Goal: Information Seeking & Learning: Find specific fact

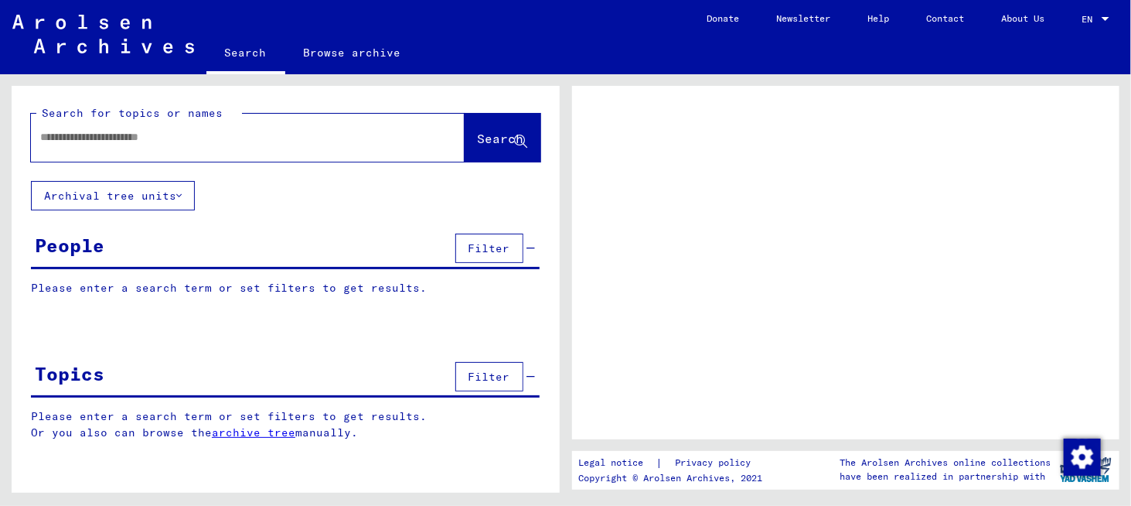
click at [126, 145] on input "text" at bounding box center [233, 137] width 387 height 16
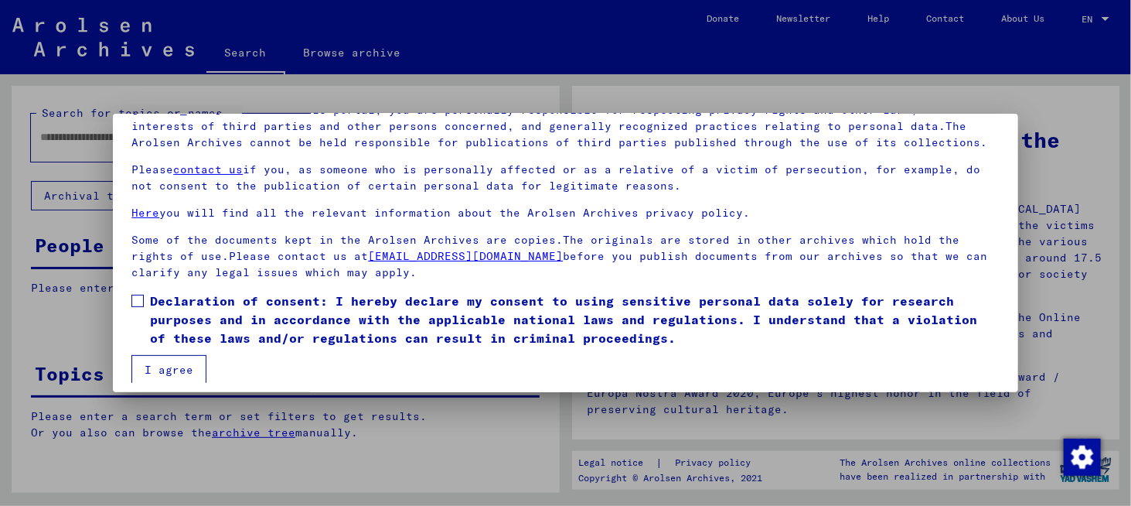
scroll to position [128, 0]
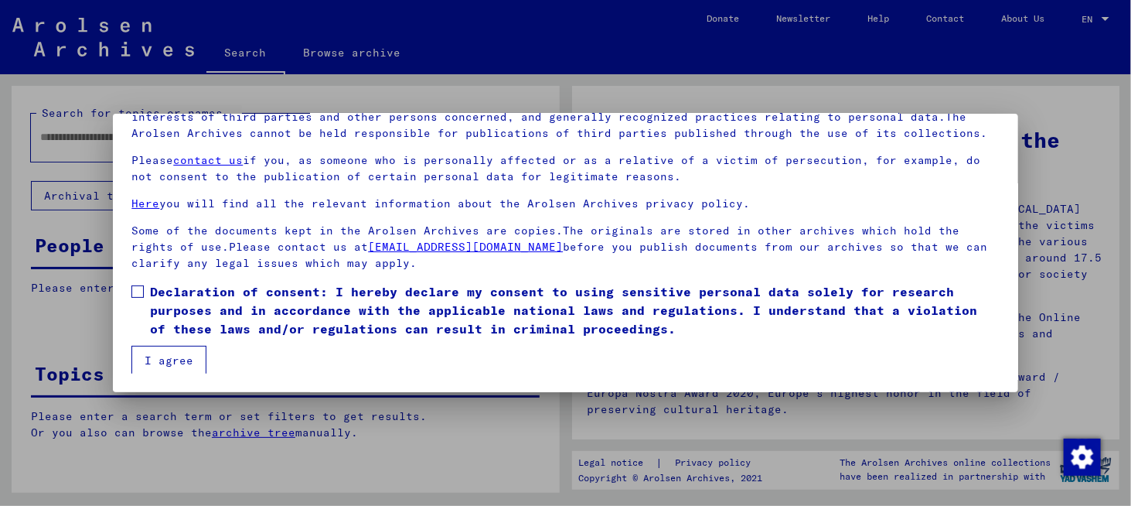
click at [135, 294] on span at bounding box center [137, 291] width 12 height 12
click at [155, 346] on button "I agree" at bounding box center [168, 360] width 75 height 29
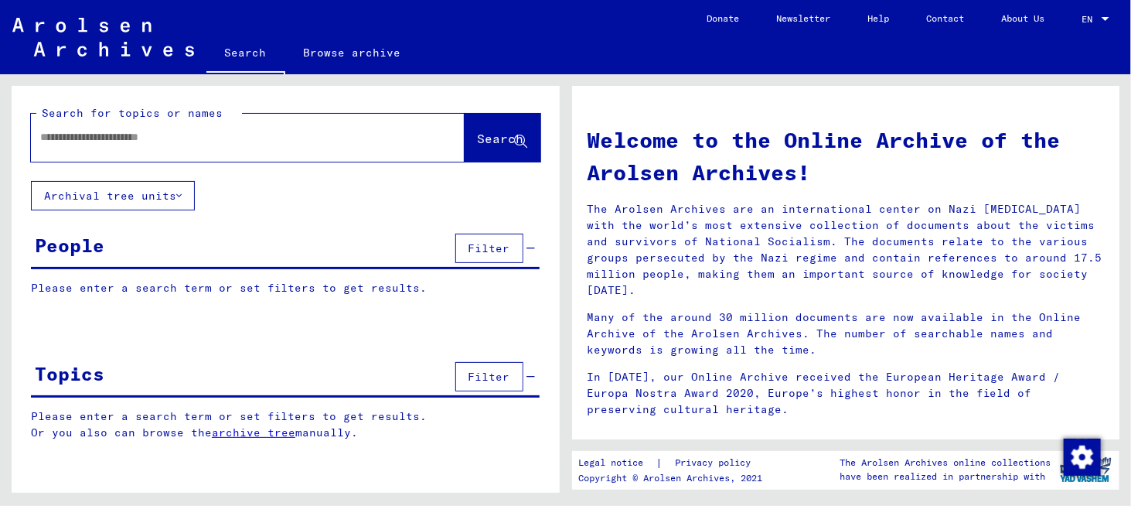
click at [114, 148] on div at bounding box center [224, 137] width 387 height 35
click at [102, 145] on input "text" at bounding box center [229, 137] width 378 height 16
type input "**********"
click at [478, 146] on span "Search" at bounding box center [501, 138] width 46 height 15
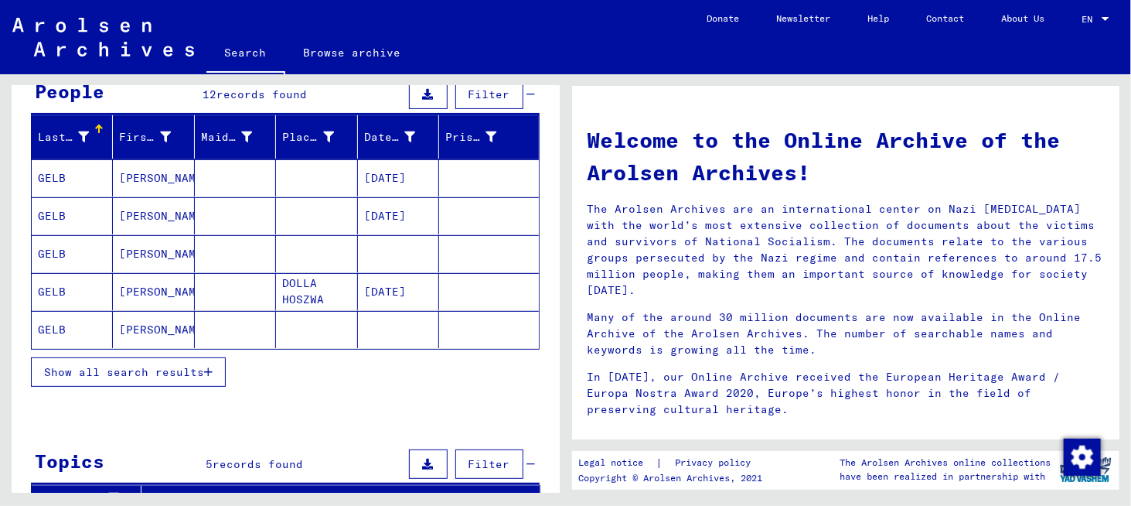
scroll to position [155, 0]
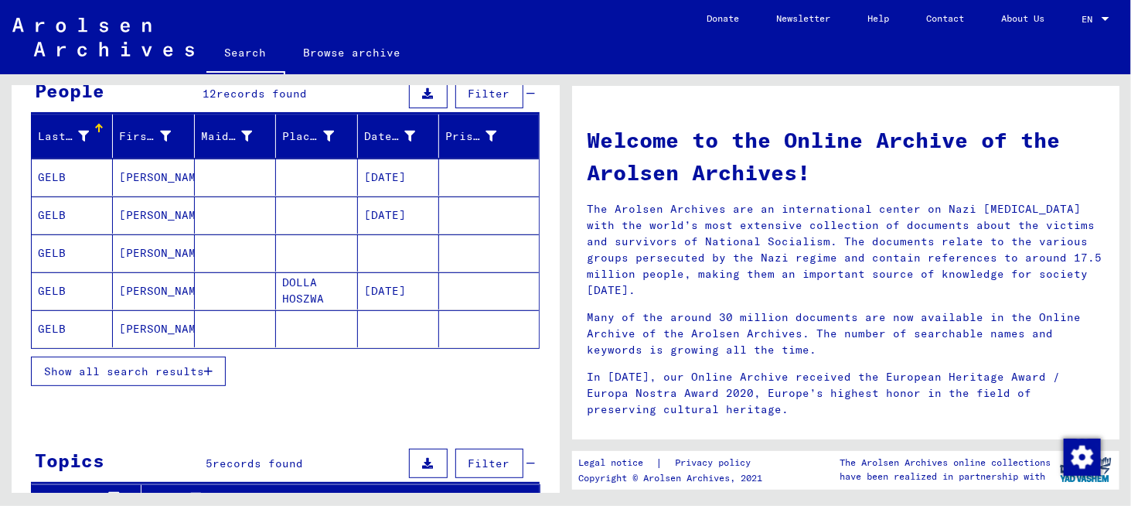
click at [130, 194] on mat-cell "[PERSON_NAME]" at bounding box center [153, 177] width 81 height 37
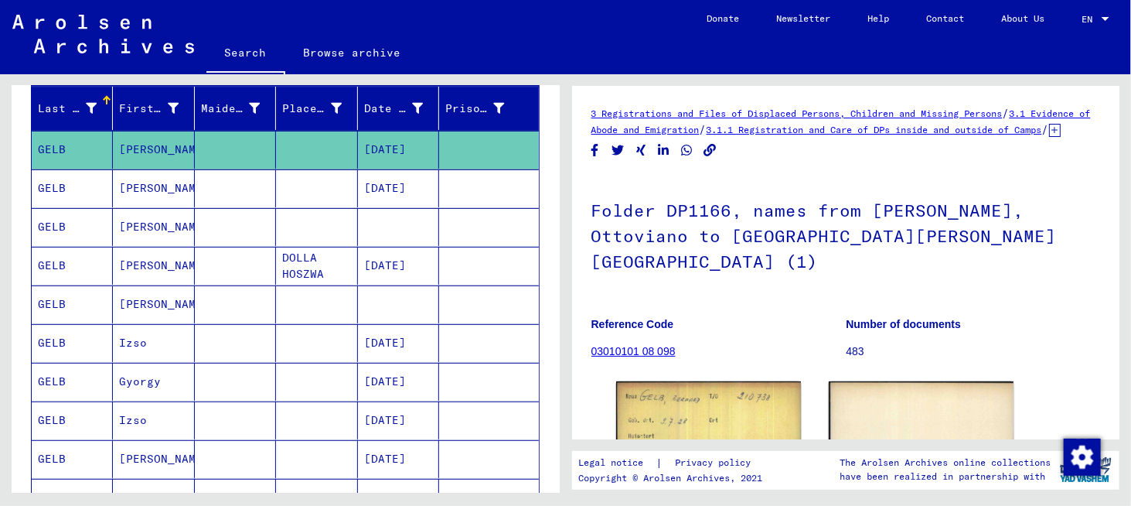
scroll to position [77, 0]
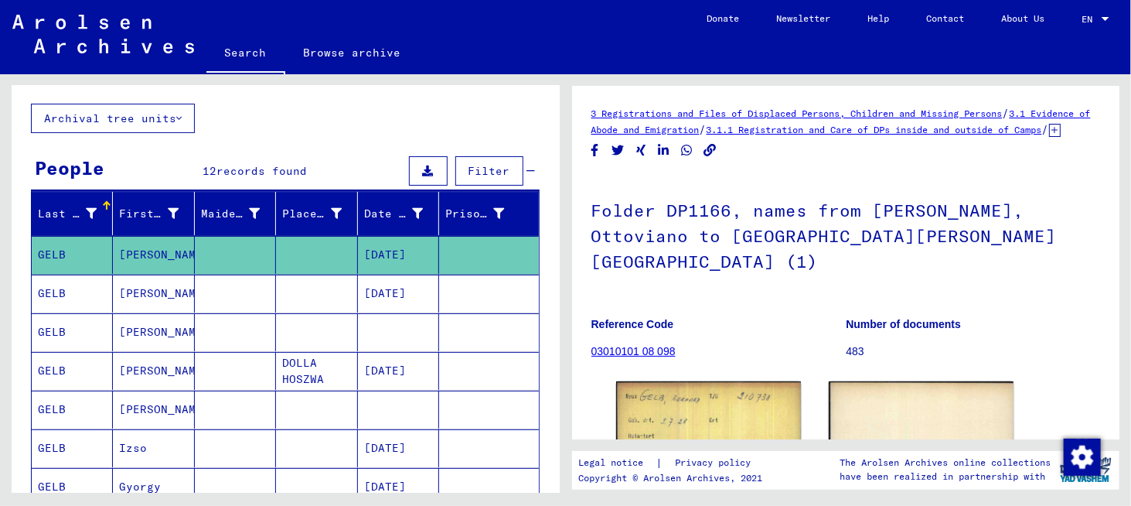
click at [73, 302] on mat-cell "GELB" at bounding box center [72, 293] width 81 height 38
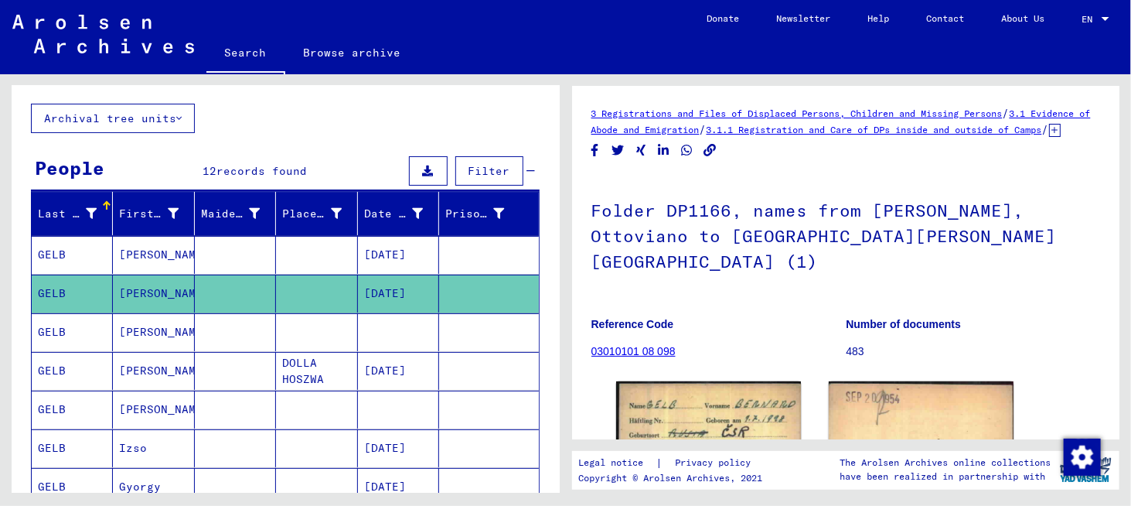
click at [69, 351] on mat-cell "GELB" at bounding box center [72, 332] width 81 height 38
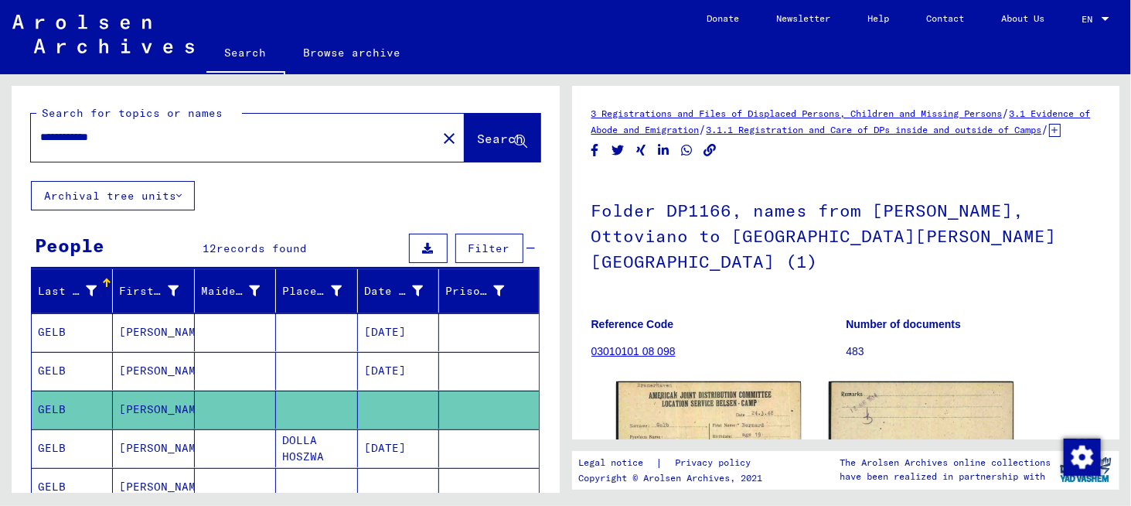
click at [443, 124] on div "**********" at bounding box center [286, 133] width 510 height 56
click at [465, 143] on button "Search" at bounding box center [503, 138] width 76 height 48
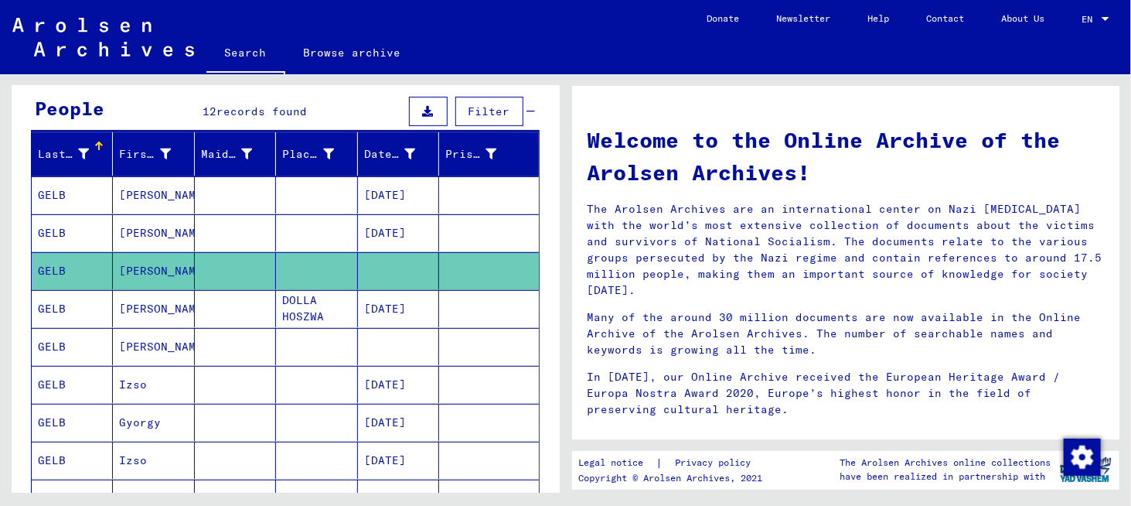
scroll to position [155, 0]
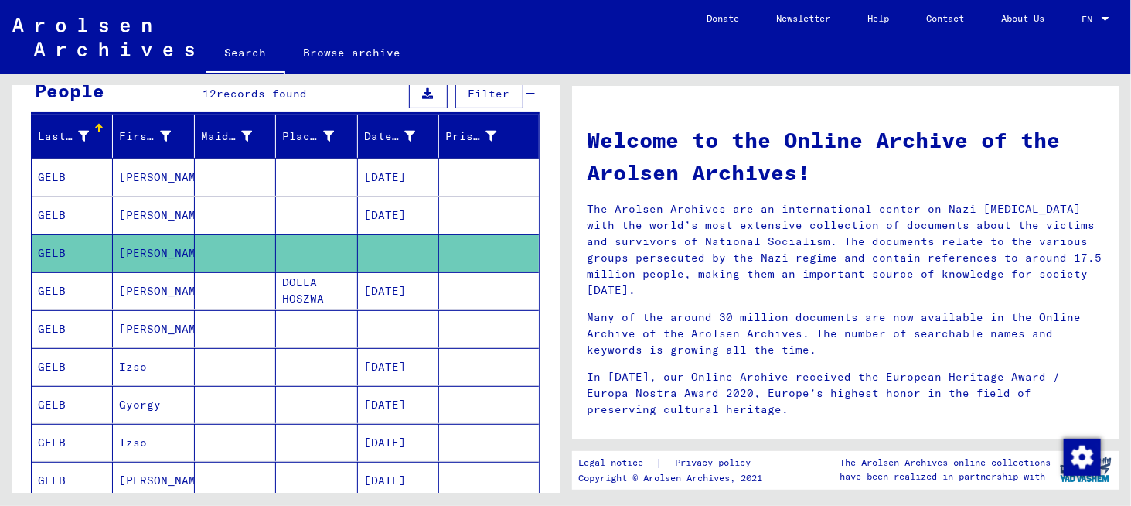
click at [156, 309] on mat-cell "[PERSON_NAME]" at bounding box center [153, 290] width 81 height 37
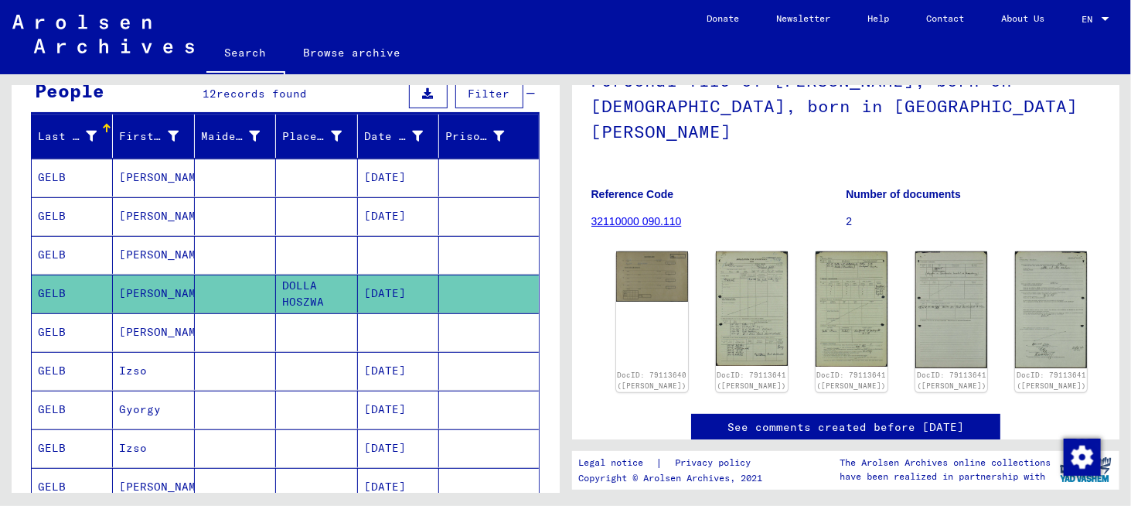
scroll to position [155, 0]
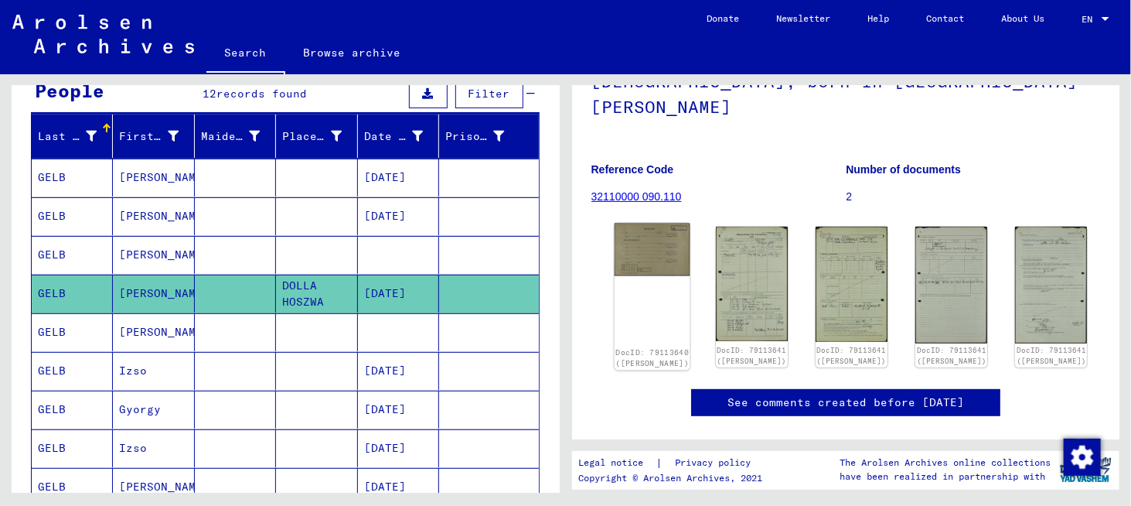
click at [639, 299] on div "DocID: 79113640 ([PERSON_NAME])" at bounding box center [652, 297] width 76 height 148
click at [642, 269] on img at bounding box center [652, 249] width 76 height 53
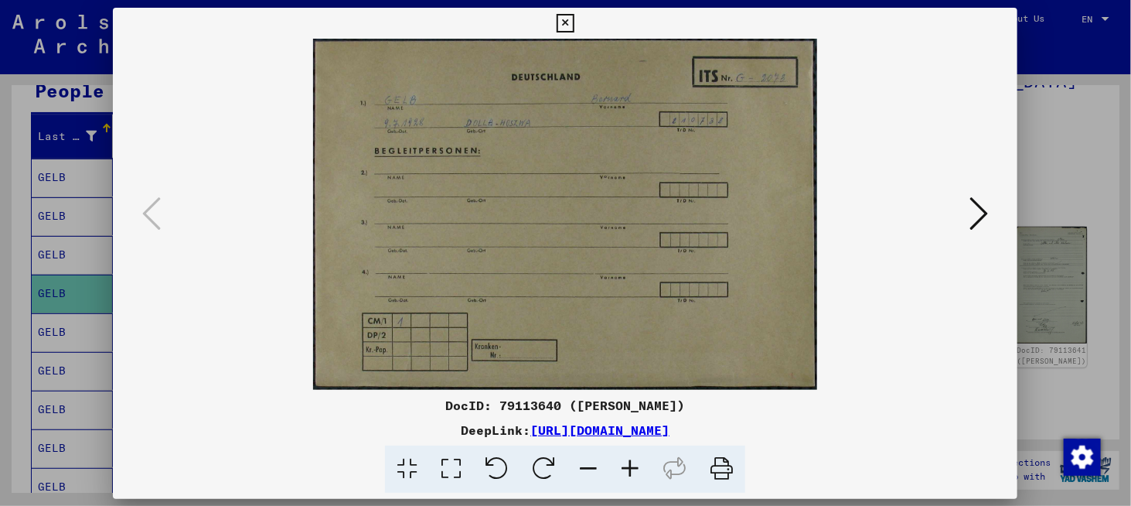
click at [642, 269] on img at bounding box center [565, 214] width 800 height 351
click at [970, 223] on icon at bounding box center [979, 212] width 19 height 37
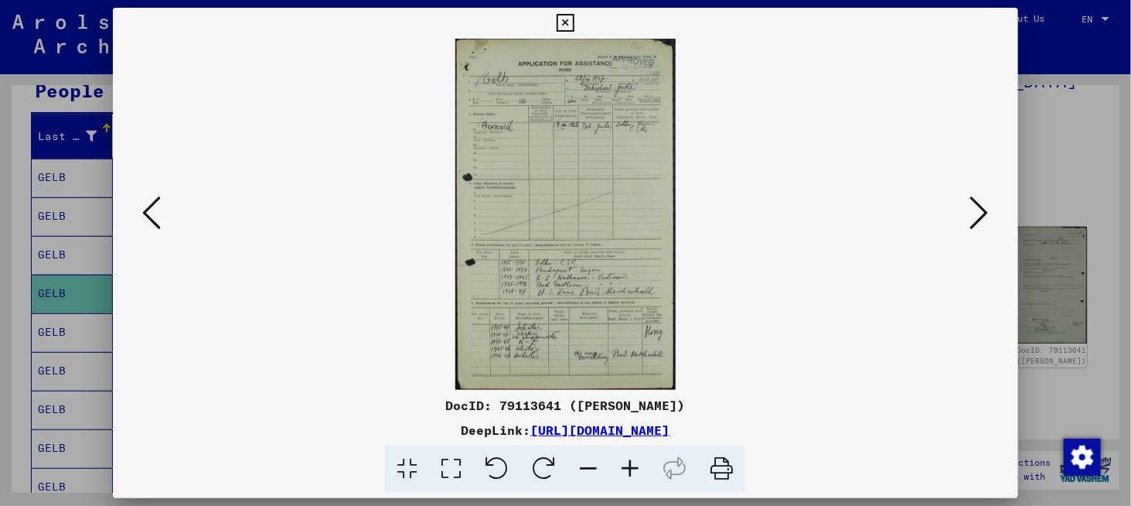
click at [501, 299] on img at bounding box center [565, 214] width 800 height 351
click at [642, 472] on icon at bounding box center [630, 468] width 42 height 47
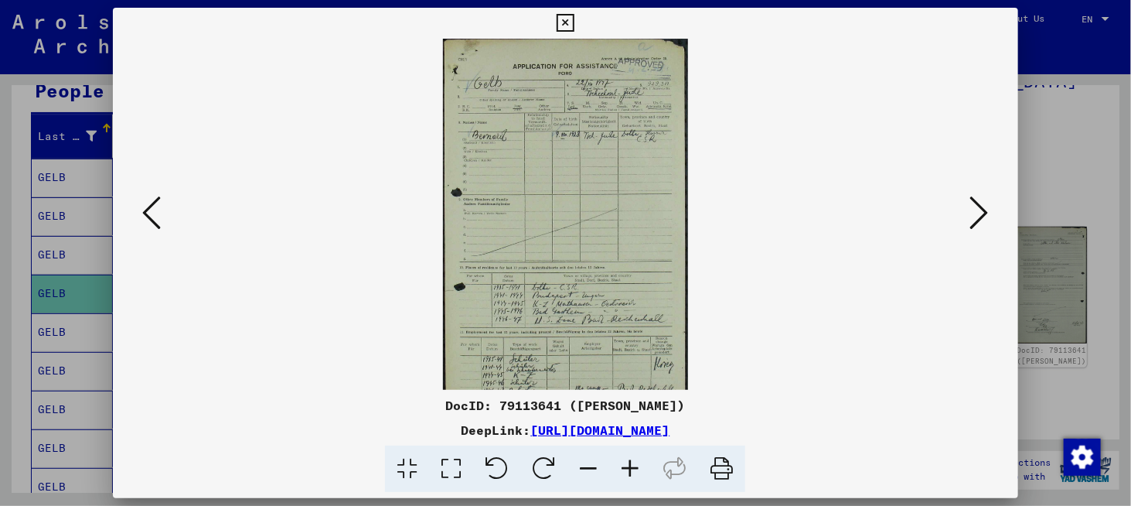
click at [642, 472] on icon at bounding box center [630, 468] width 42 height 47
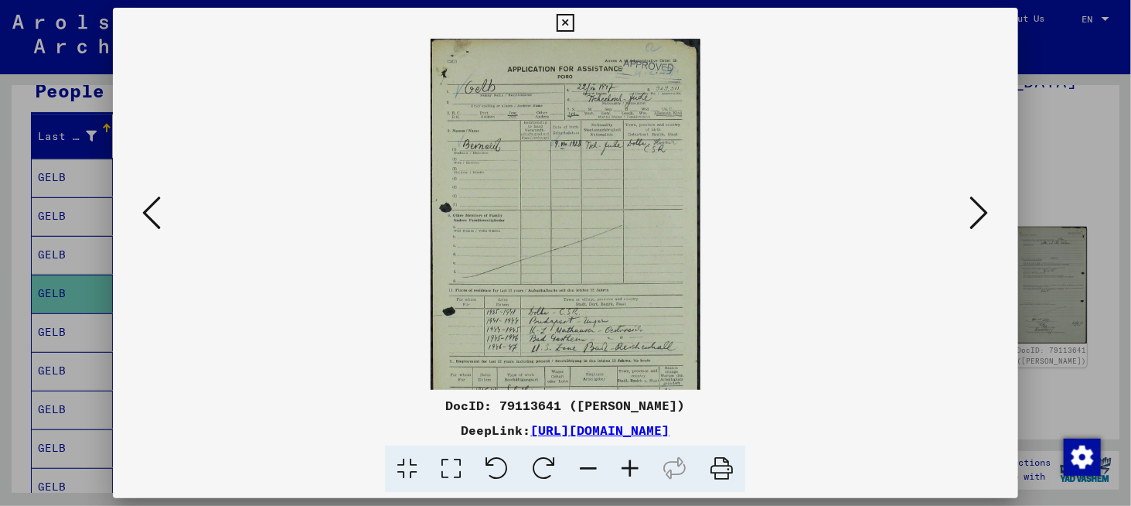
click at [642, 472] on icon at bounding box center [630, 468] width 42 height 47
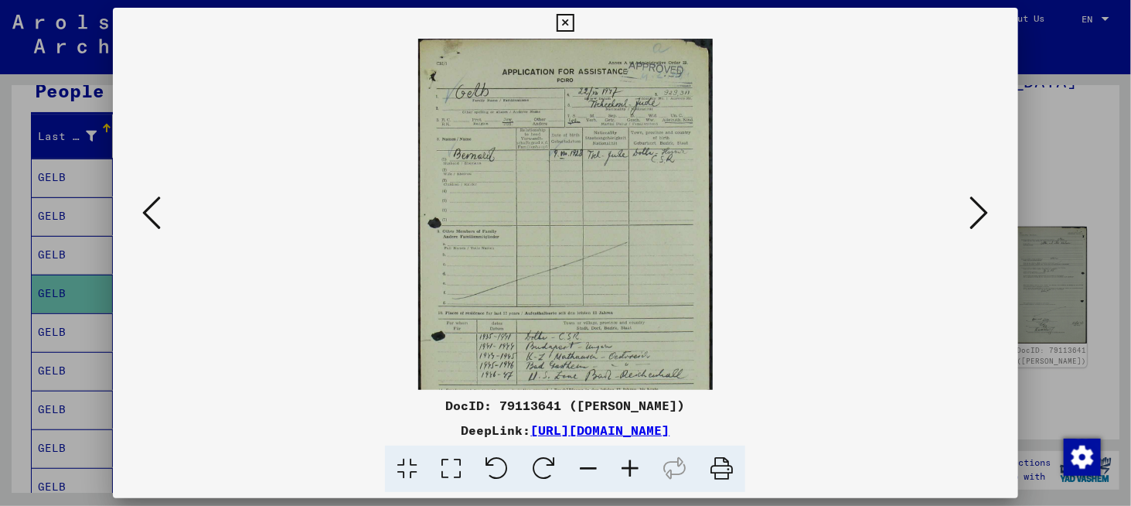
click at [642, 471] on icon at bounding box center [630, 468] width 42 height 47
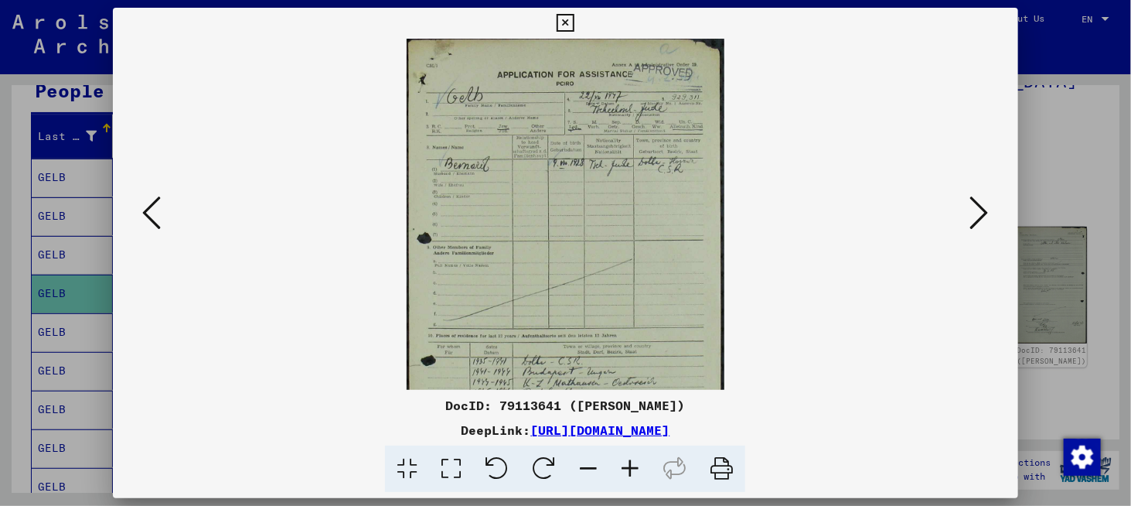
click at [641, 469] on icon at bounding box center [630, 468] width 42 height 47
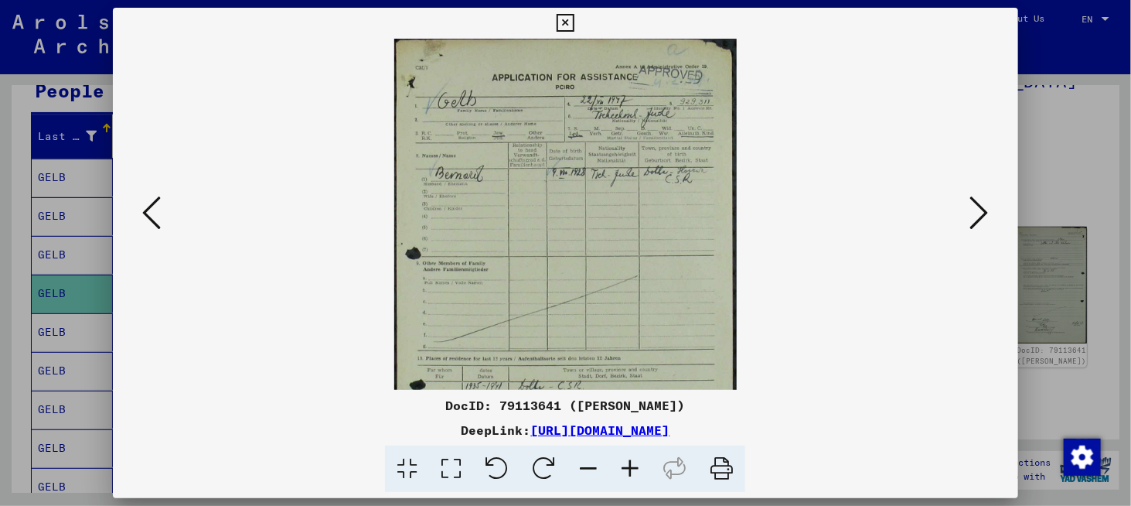
click at [641, 469] on icon at bounding box center [630, 468] width 42 height 47
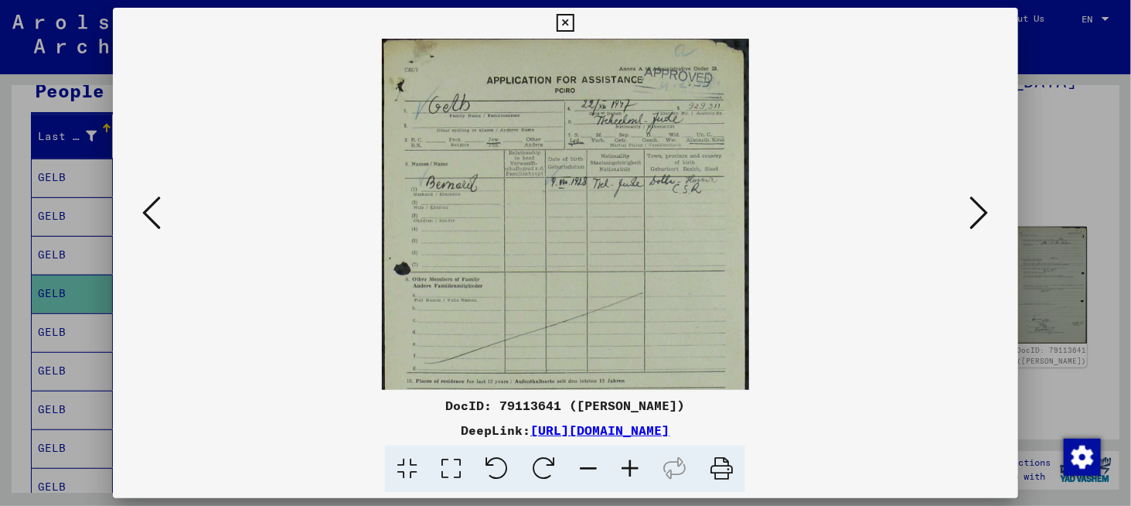
click at [641, 469] on icon at bounding box center [630, 468] width 42 height 47
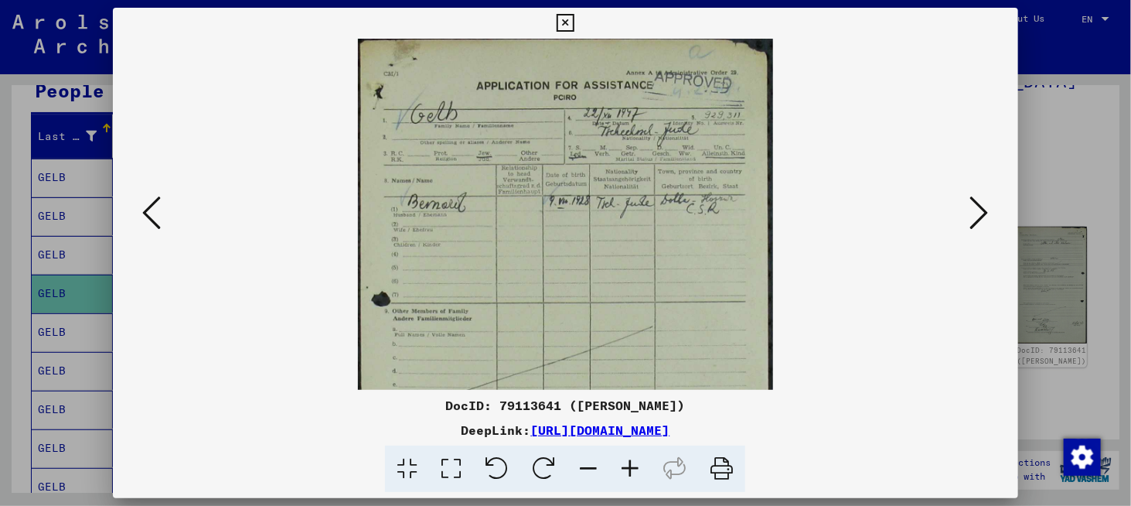
click at [641, 469] on icon at bounding box center [630, 468] width 42 height 47
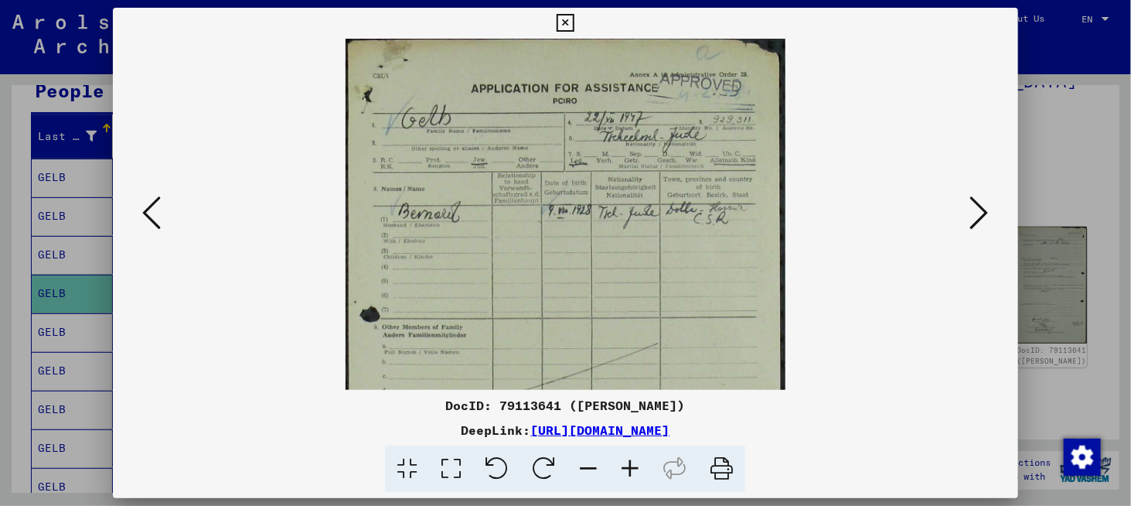
click at [641, 469] on icon at bounding box center [630, 468] width 42 height 47
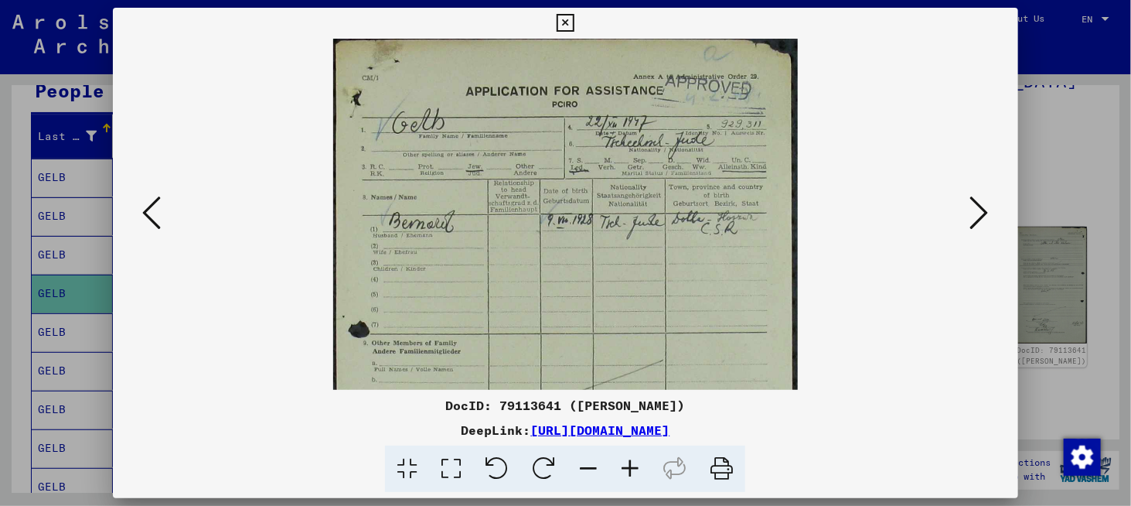
click at [641, 469] on icon at bounding box center [630, 468] width 42 height 47
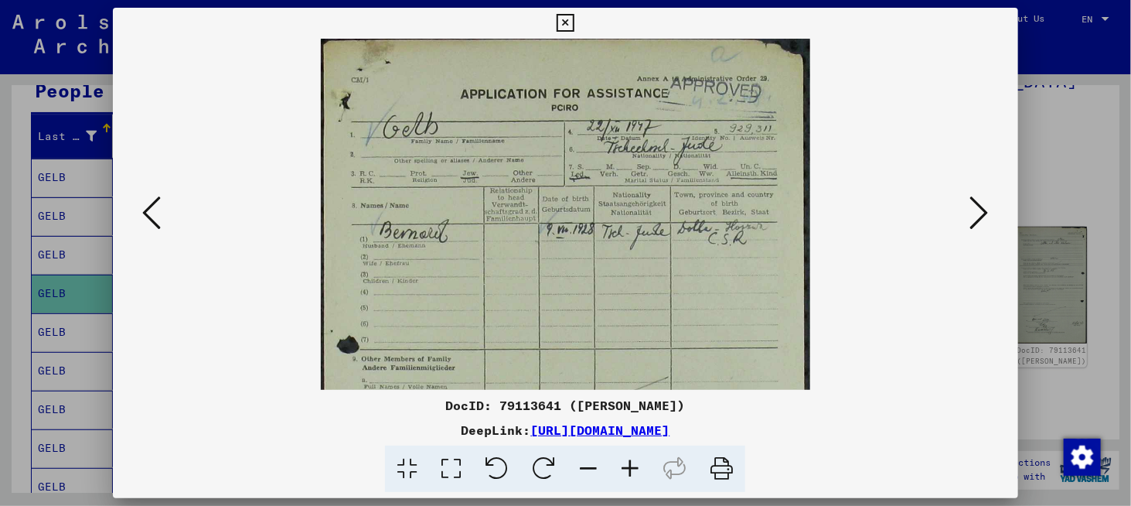
click at [641, 469] on icon at bounding box center [630, 468] width 42 height 47
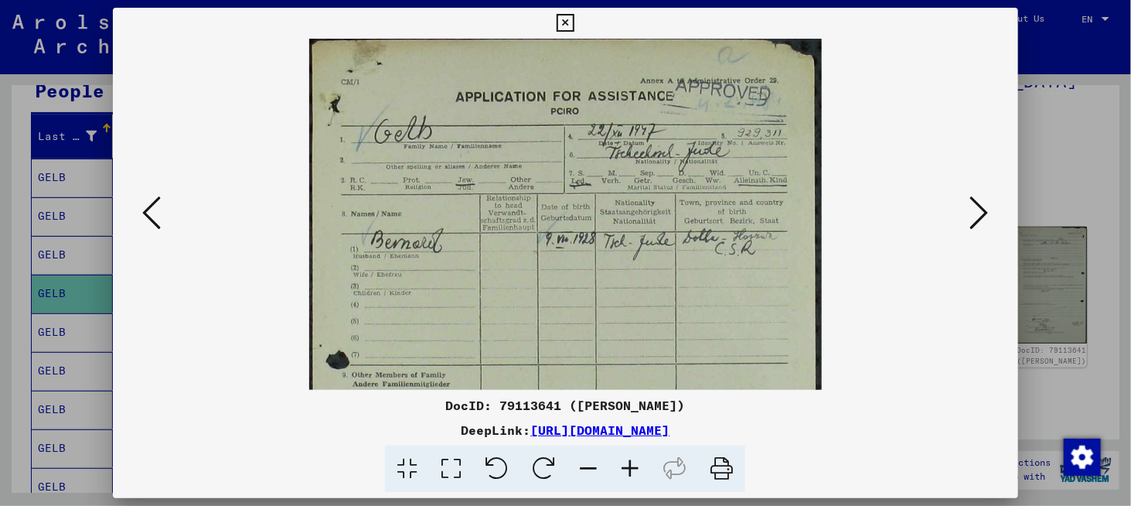
click at [641, 469] on icon at bounding box center [630, 468] width 42 height 47
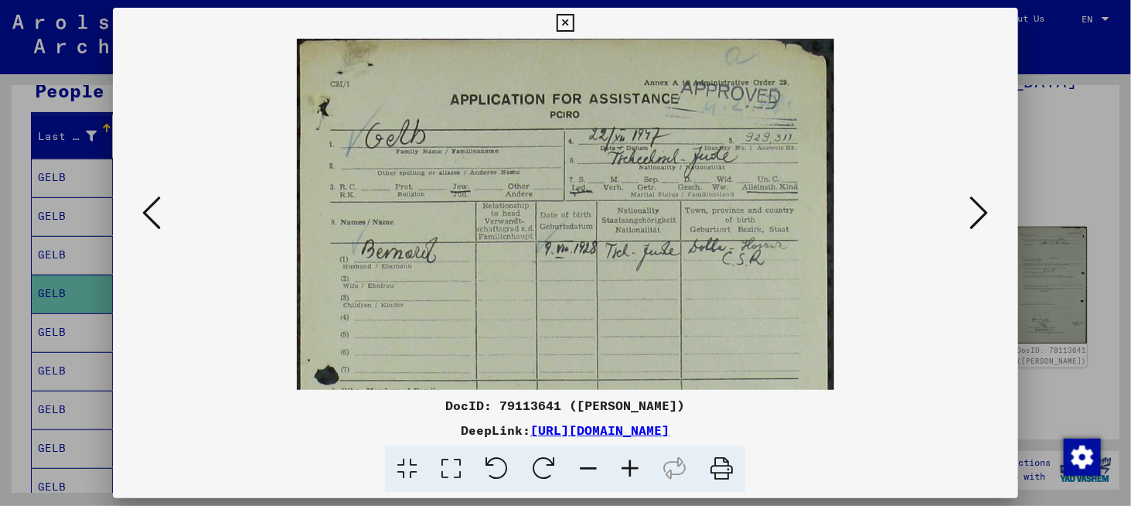
click at [641, 469] on icon at bounding box center [630, 468] width 42 height 47
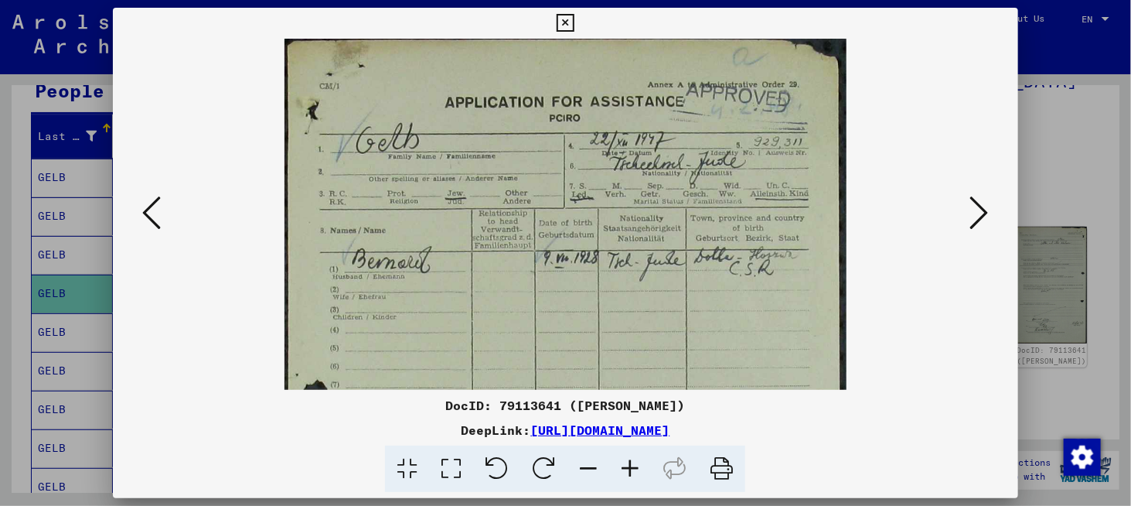
click at [641, 469] on icon at bounding box center [630, 468] width 42 height 47
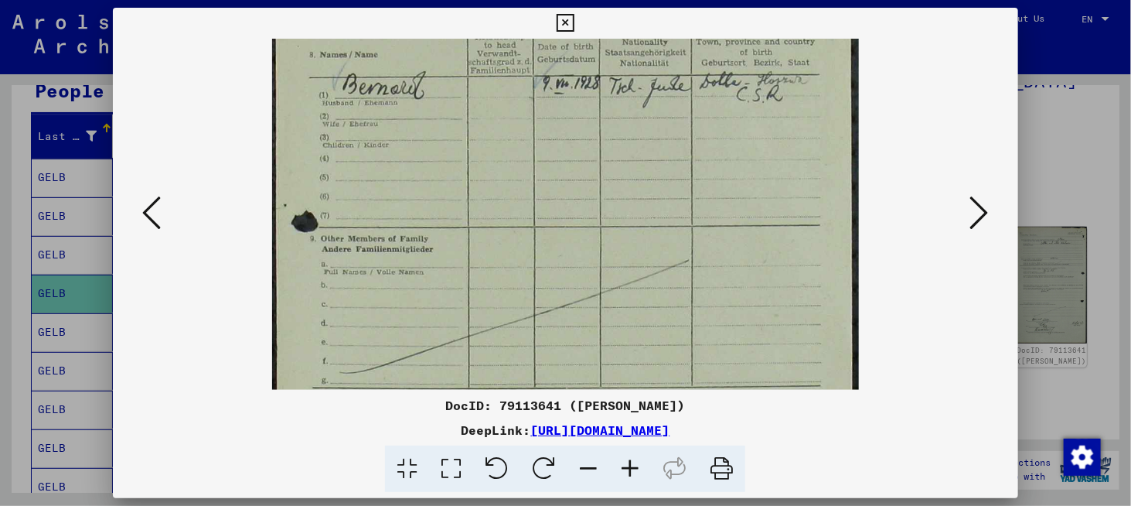
drag, startPoint x: 588, startPoint y: 341, endPoint x: 588, endPoint y: 152, distance: 189.4
click at [588, 158] on img at bounding box center [565, 319] width 586 height 931
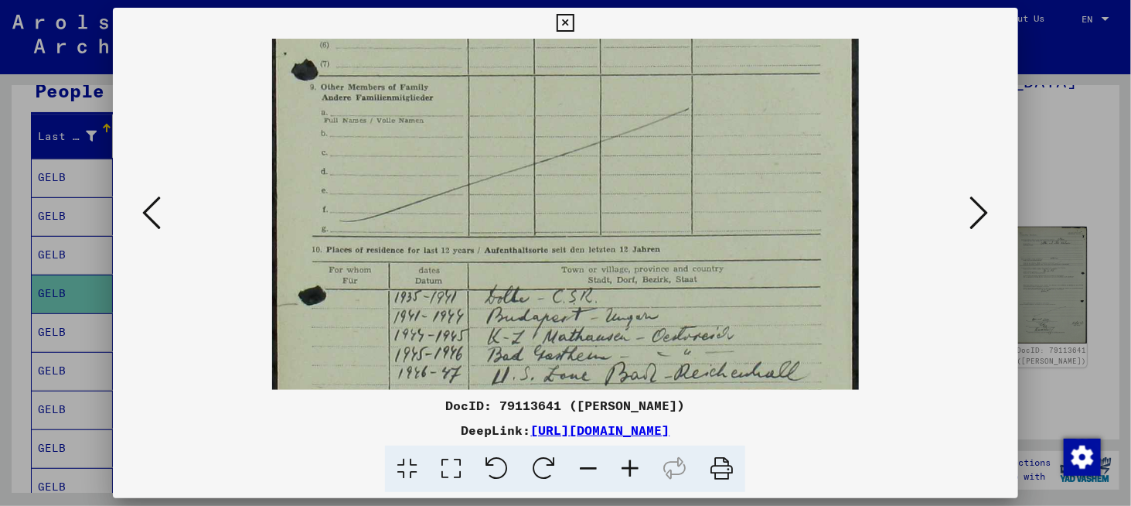
drag, startPoint x: 577, startPoint y: 339, endPoint x: 575, endPoint y: 191, distance: 148.5
click at [575, 191] on img at bounding box center [565, 167] width 586 height 931
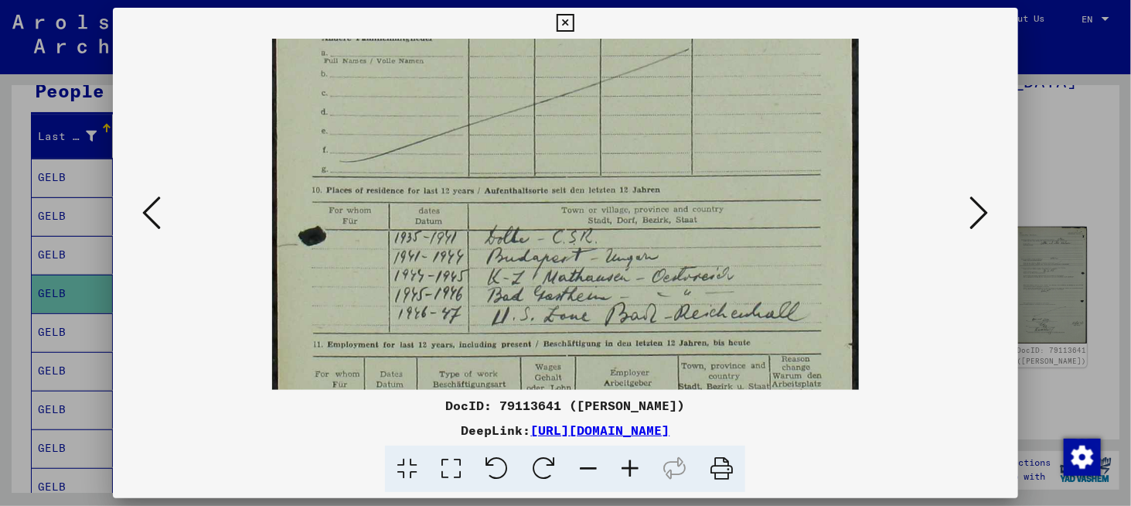
scroll to position [401, 0]
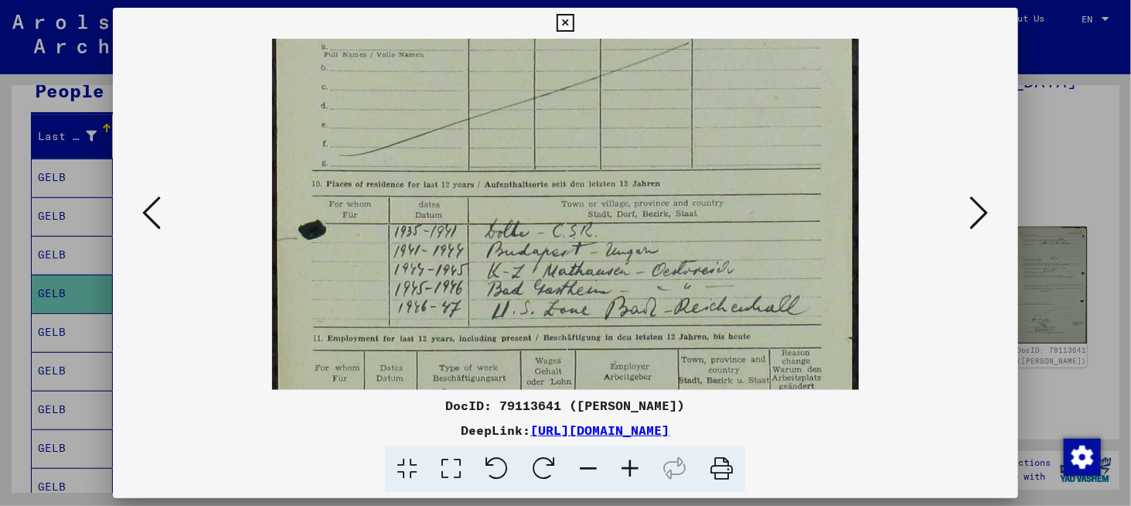
drag, startPoint x: 576, startPoint y: 290, endPoint x: 576, endPoint y: 230, distance: 60.3
click at [576, 230] on img at bounding box center [565, 102] width 586 height 931
click at [976, 217] on icon at bounding box center [979, 212] width 19 height 37
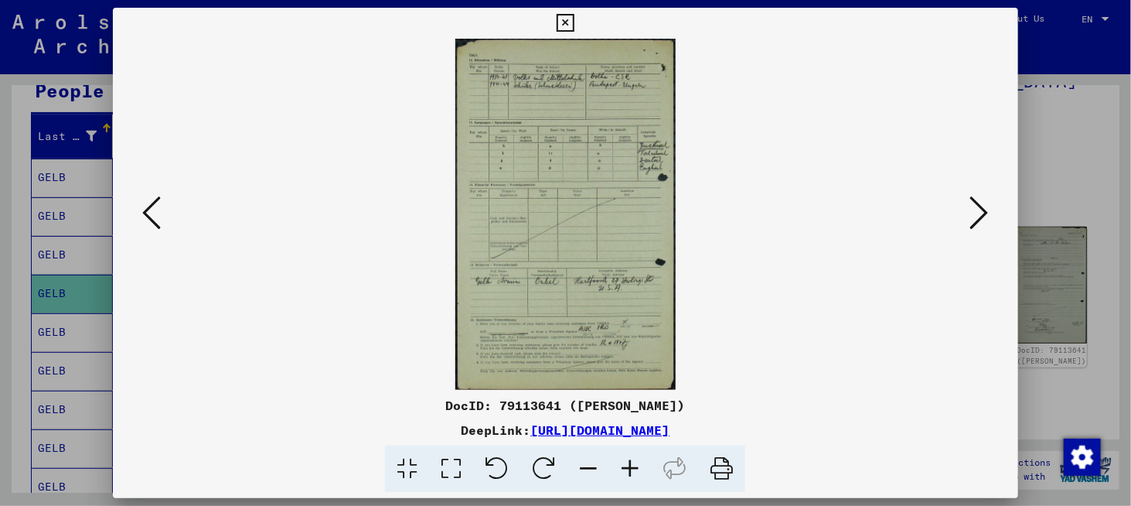
click at [650, 479] on icon at bounding box center [630, 468] width 42 height 47
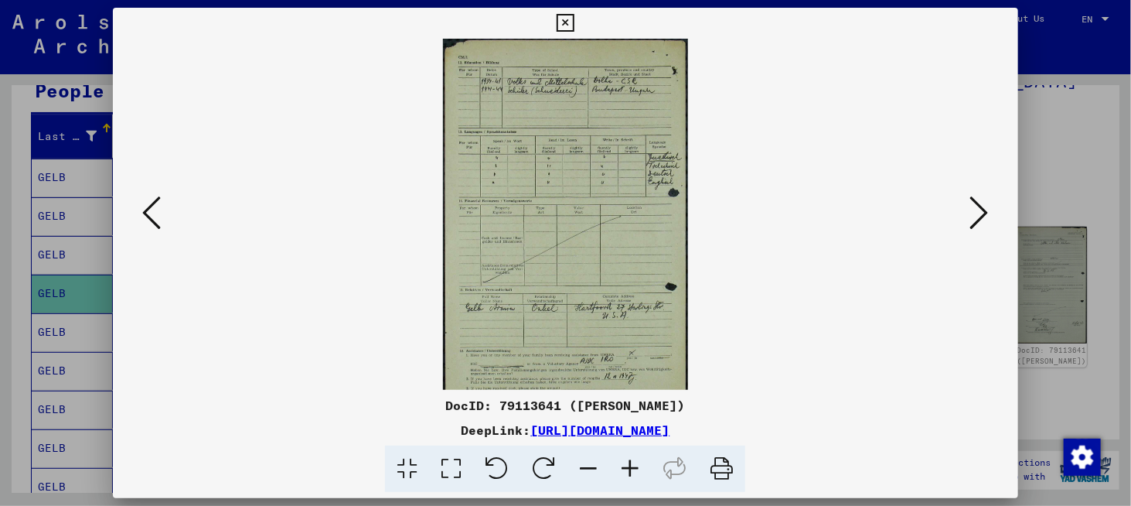
click at [650, 479] on icon at bounding box center [630, 468] width 42 height 47
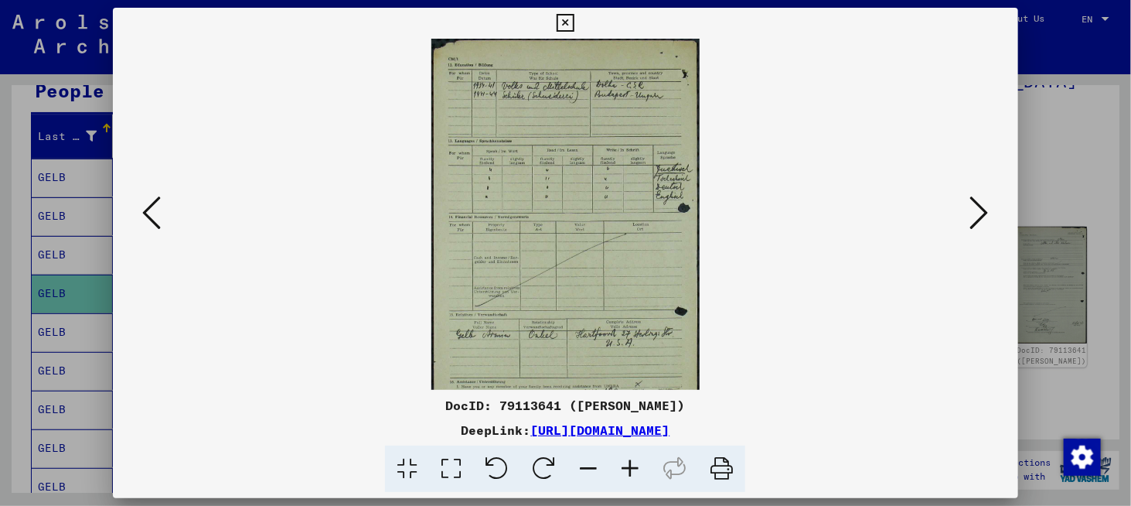
click at [650, 479] on icon at bounding box center [630, 468] width 42 height 47
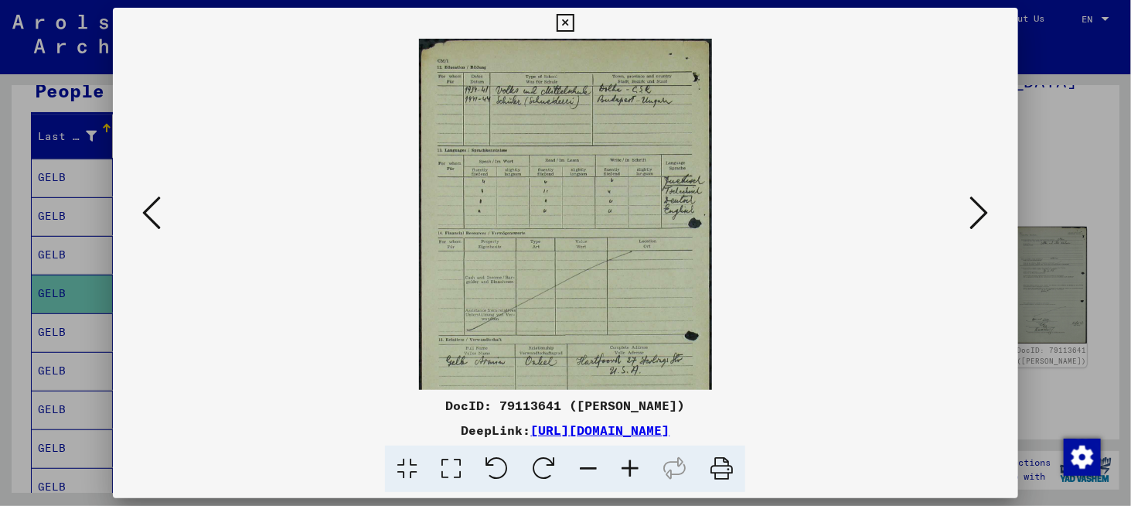
click at [649, 479] on icon at bounding box center [630, 468] width 42 height 47
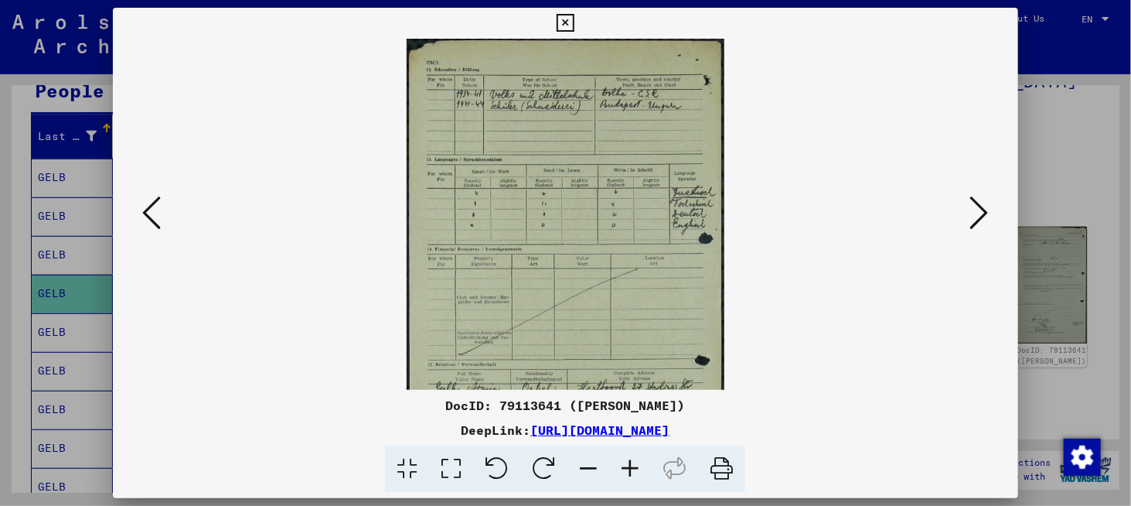
click at [649, 479] on icon at bounding box center [630, 468] width 42 height 47
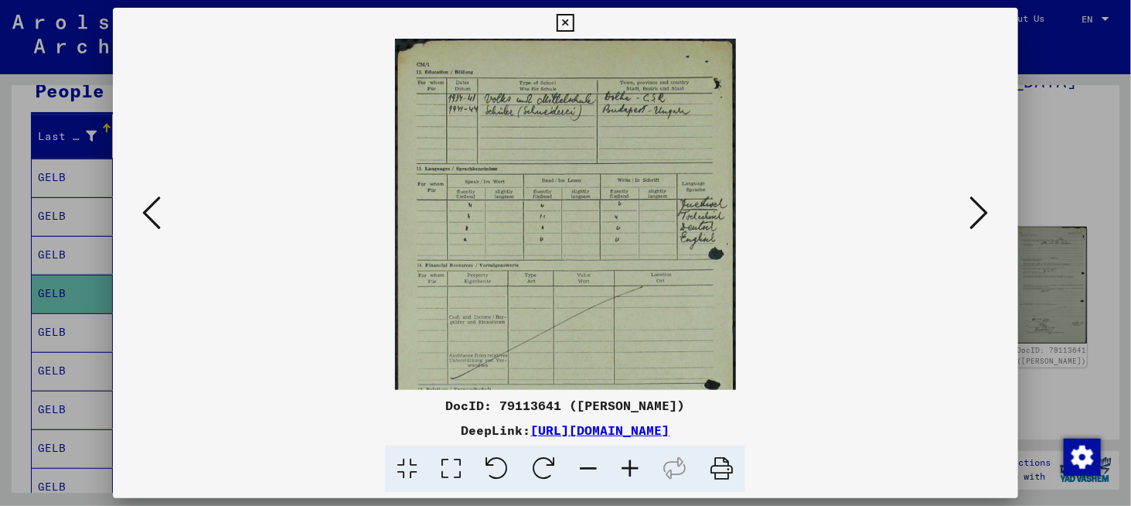
click at [649, 479] on icon at bounding box center [630, 468] width 42 height 47
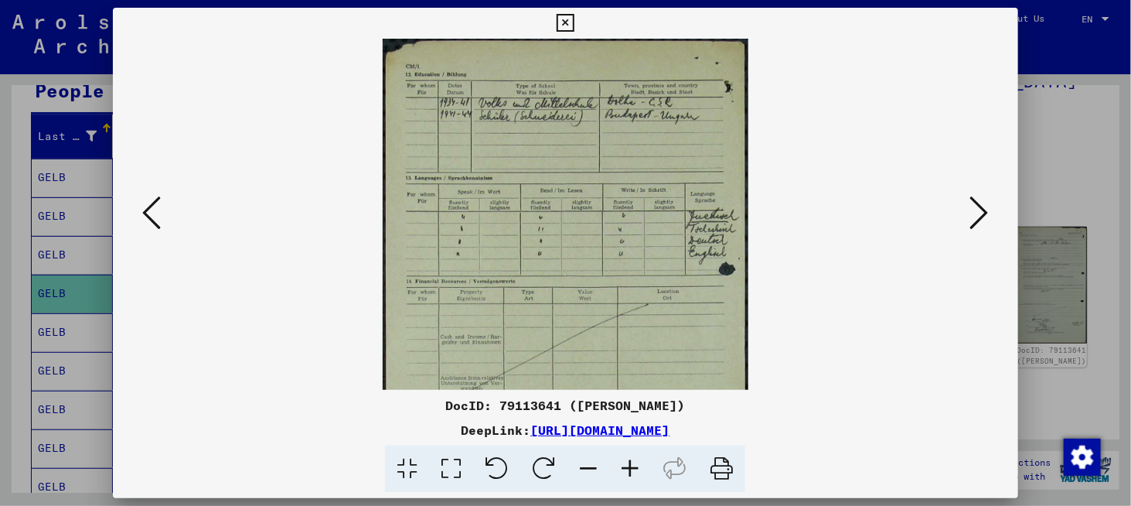
click at [649, 479] on icon at bounding box center [630, 468] width 42 height 47
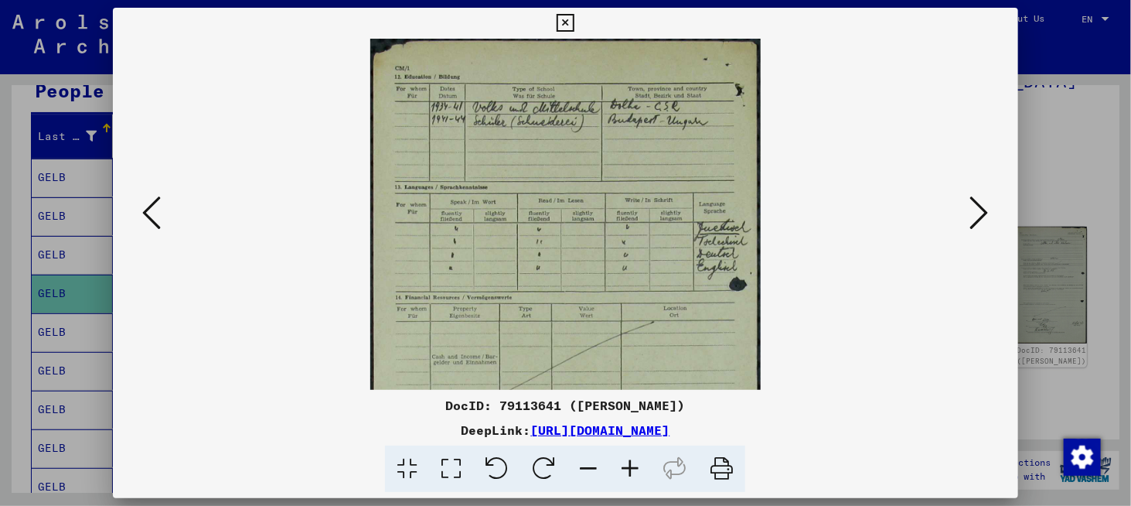
click at [649, 479] on icon at bounding box center [630, 468] width 42 height 47
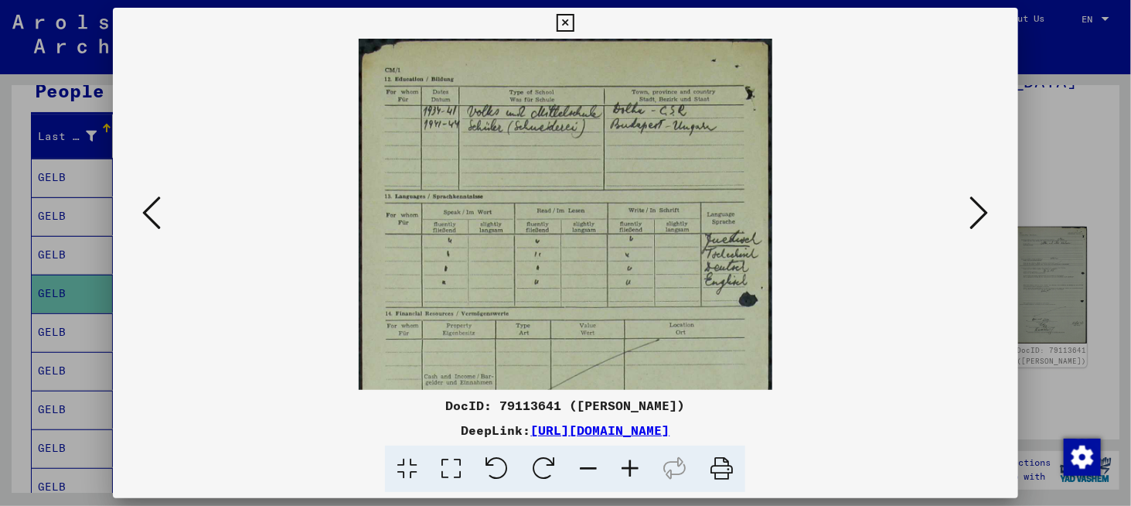
click at [649, 479] on icon at bounding box center [630, 468] width 42 height 47
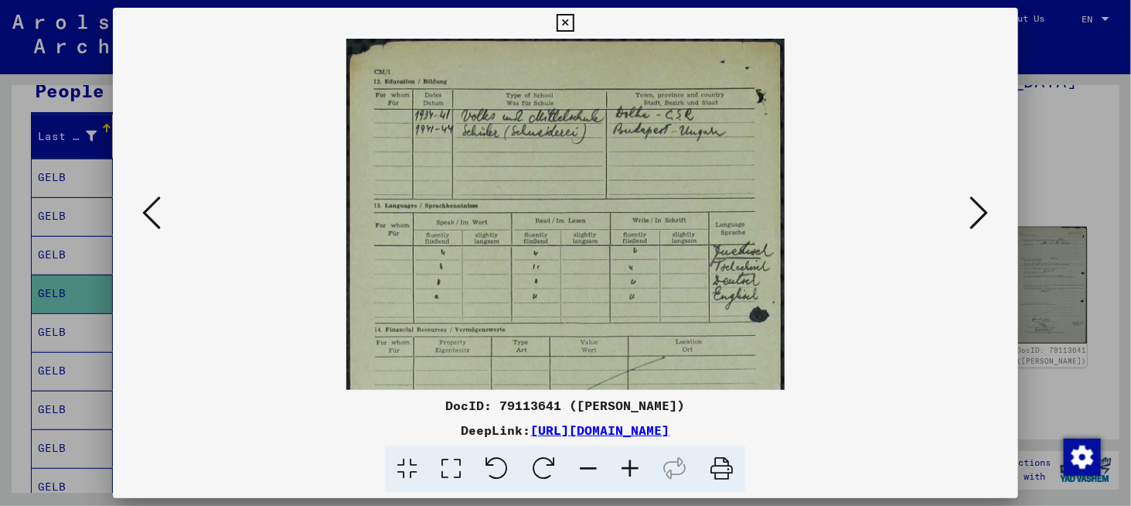
click at [649, 479] on icon at bounding box center [630, 468] width 42 height 47
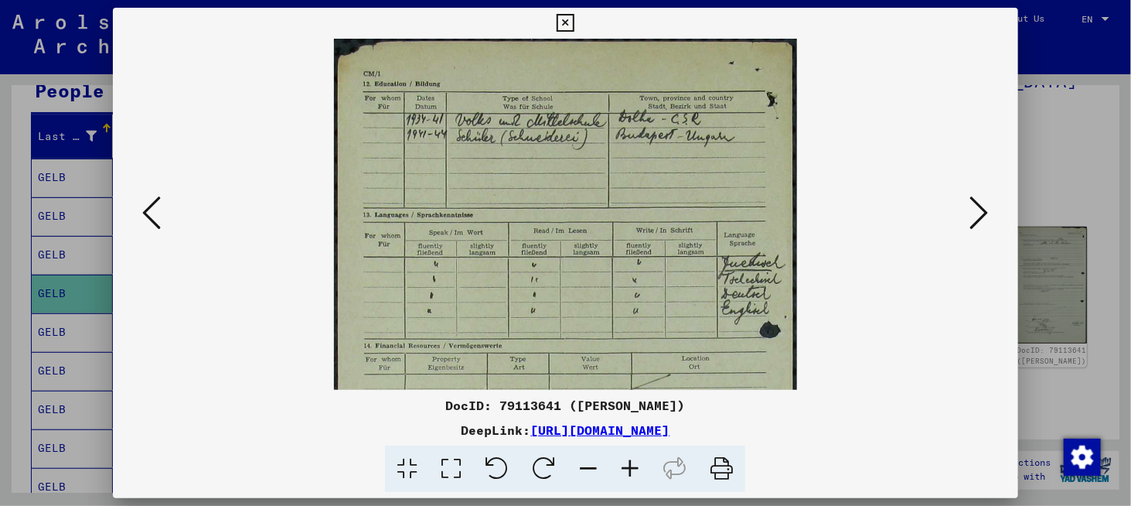
click at [649, 479] on icon at bounding box center [630, 468] width 42 height 47
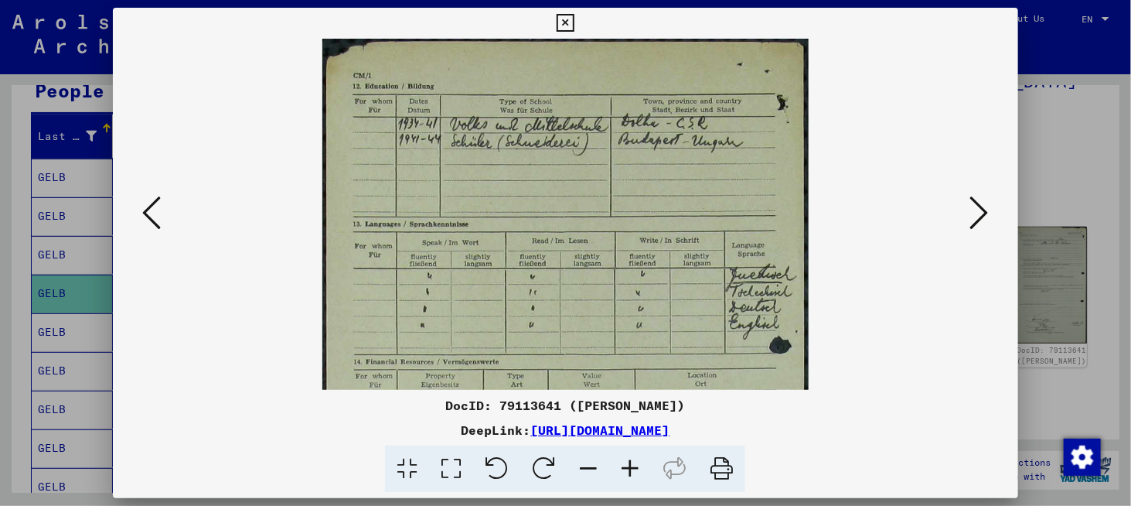
click at [649, 479] on icon at bounding box center [630, 468] width 42 height 47
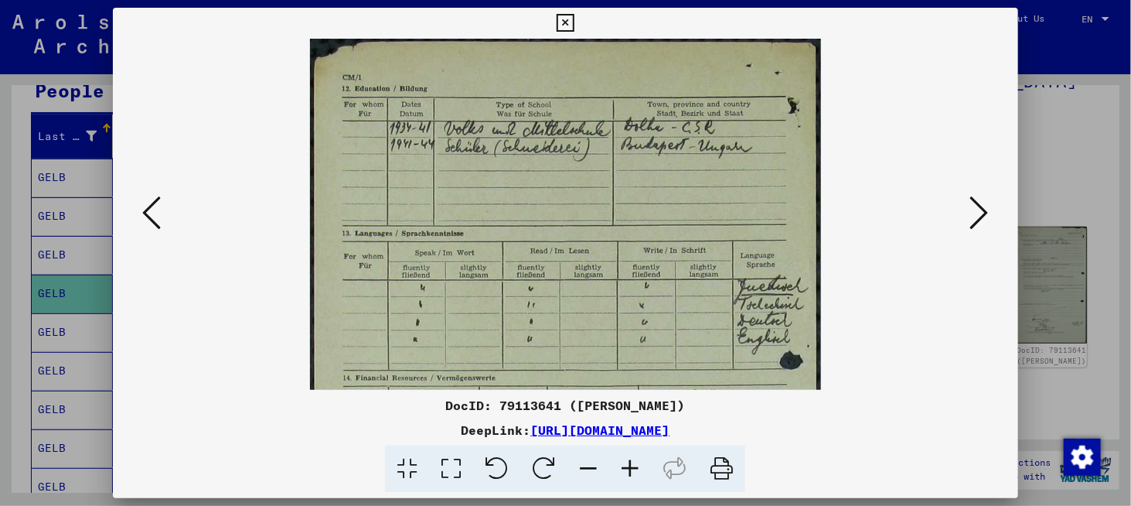
click at [649, 479] on icon at bounding box center [630, 468] width 42 height 47
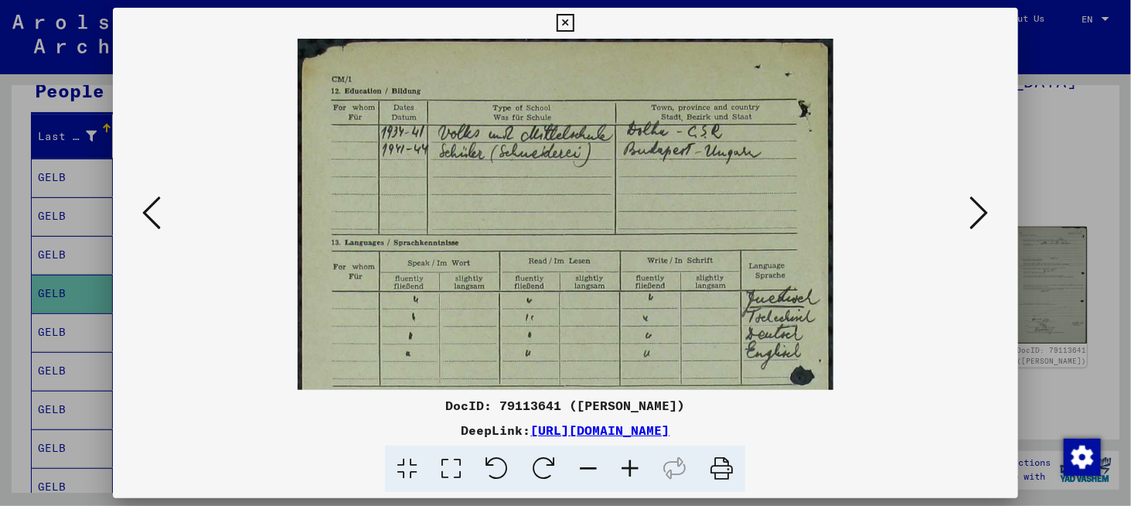
click at [649, 479] on icon at bounding box center [630, 468] width 42 height 47
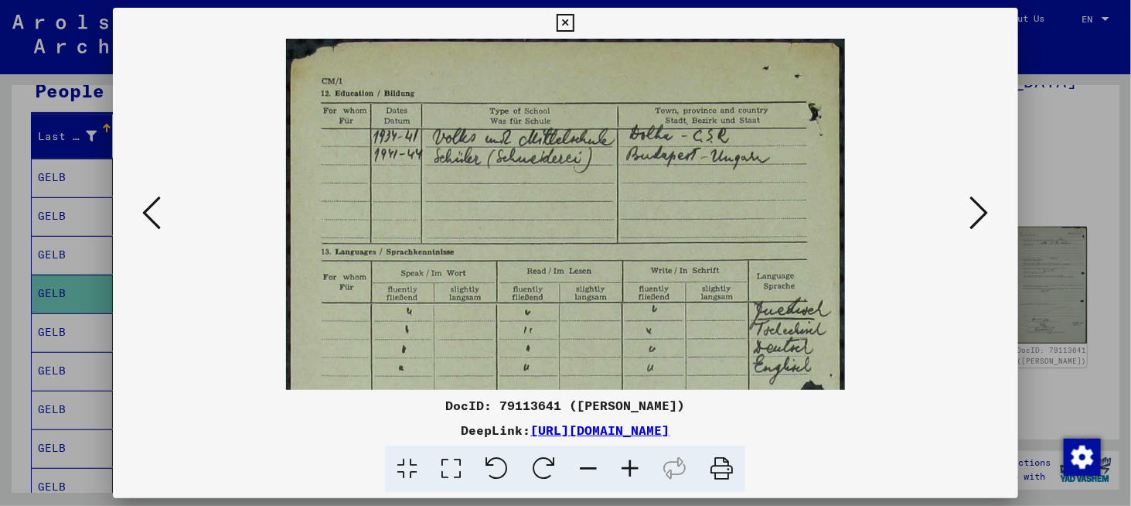
click at [649, 479] on icon at bounding box center [630, 468] width 42 height 47
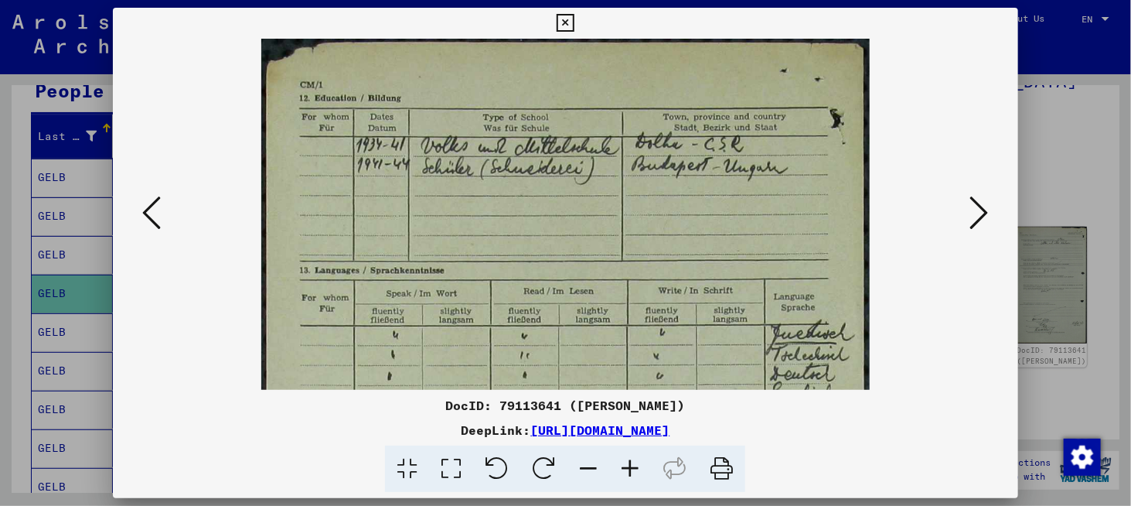
click at [649, 479] on icon at bounding box center [630, 468] width 42 height 47
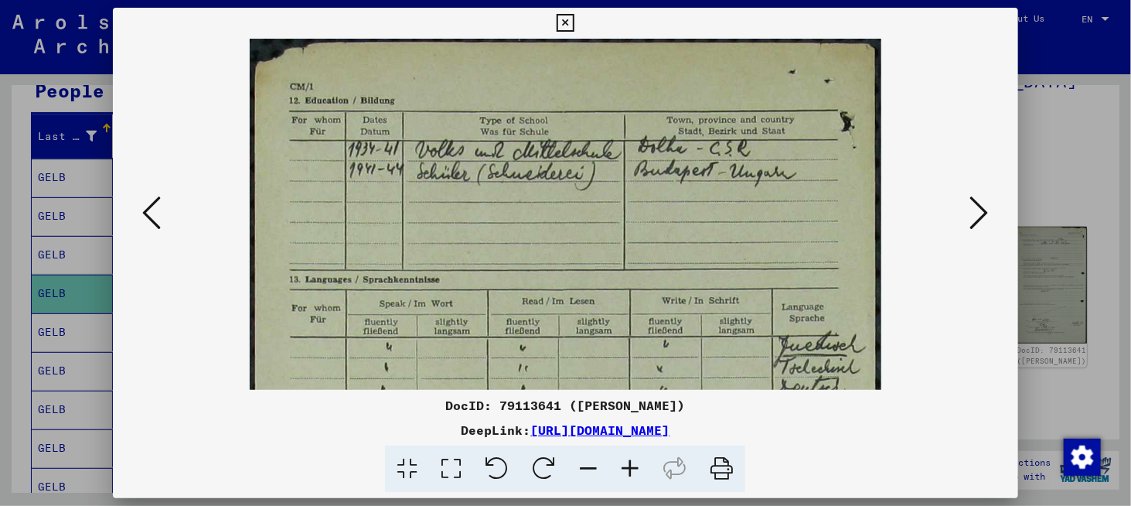
click at [649, 479] on icon at bounding box center [630, 468] width 42 height 47
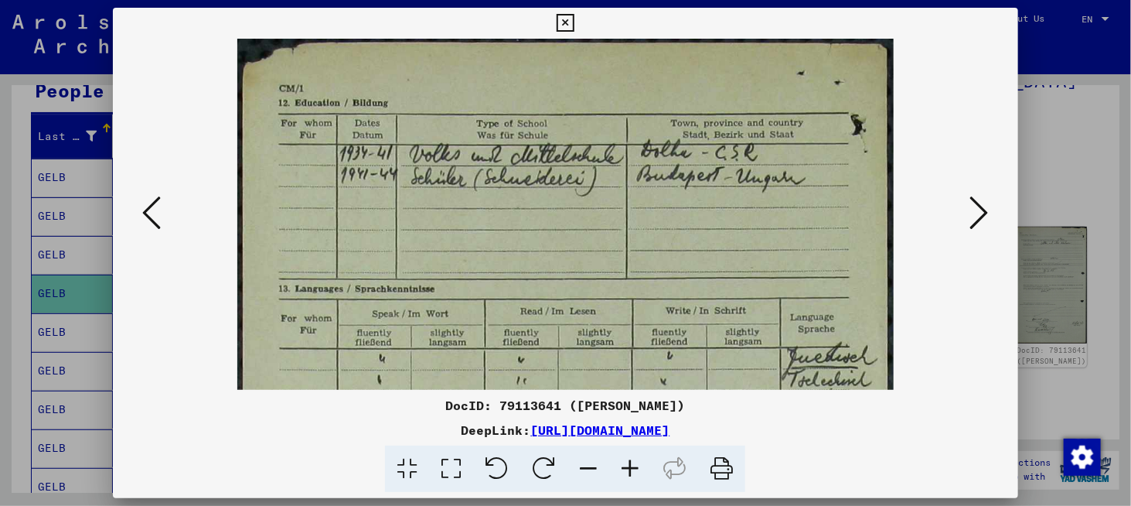
click at [649, 479] on icon at bounding box center [630, 468] width 42 height 47
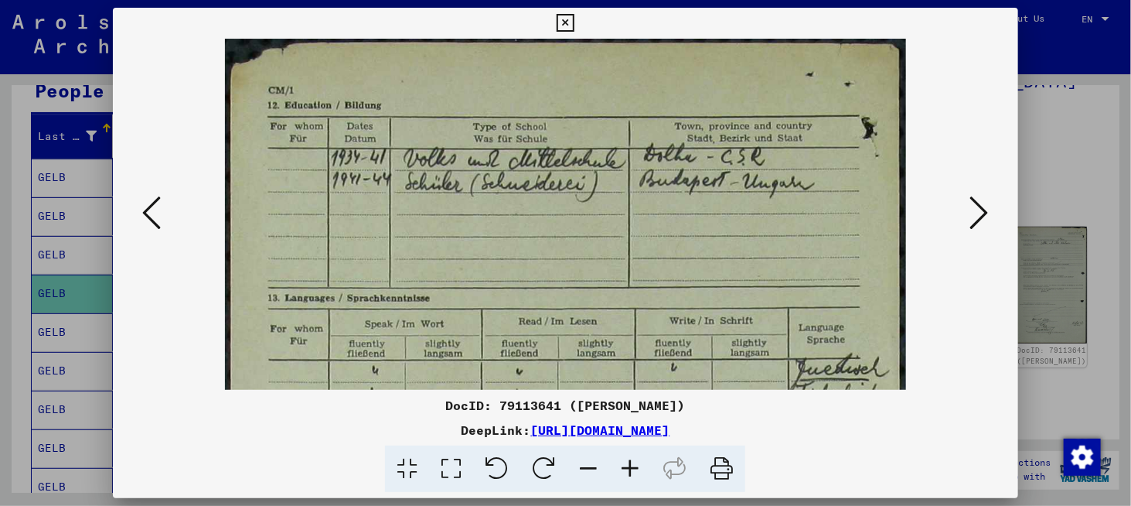
click at [649, 479] on icon at bounding box center [630, 468] width 42 height 47
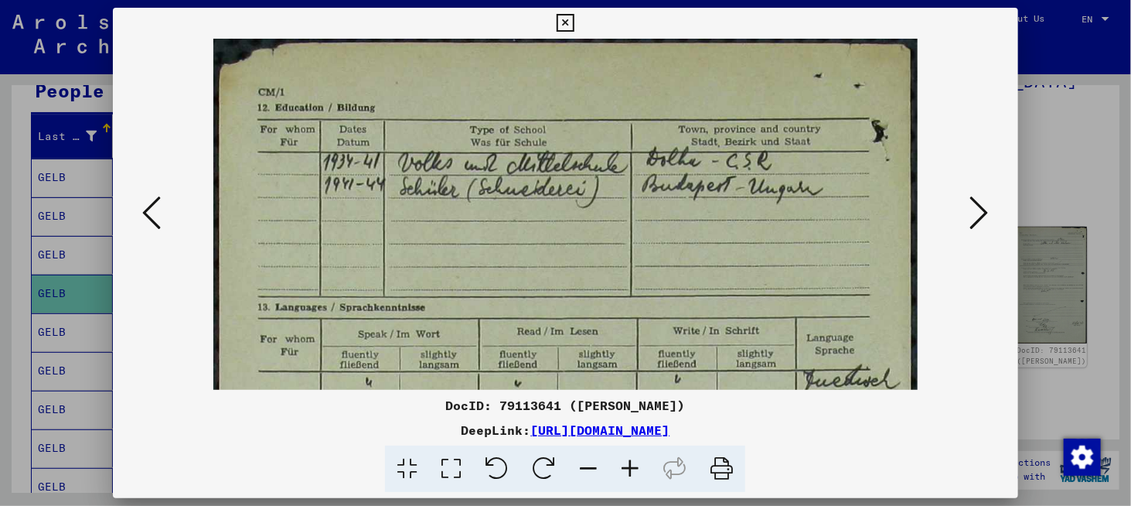
click at [649, 479] on icon at bounding box center [630, 468] width 42 height 47
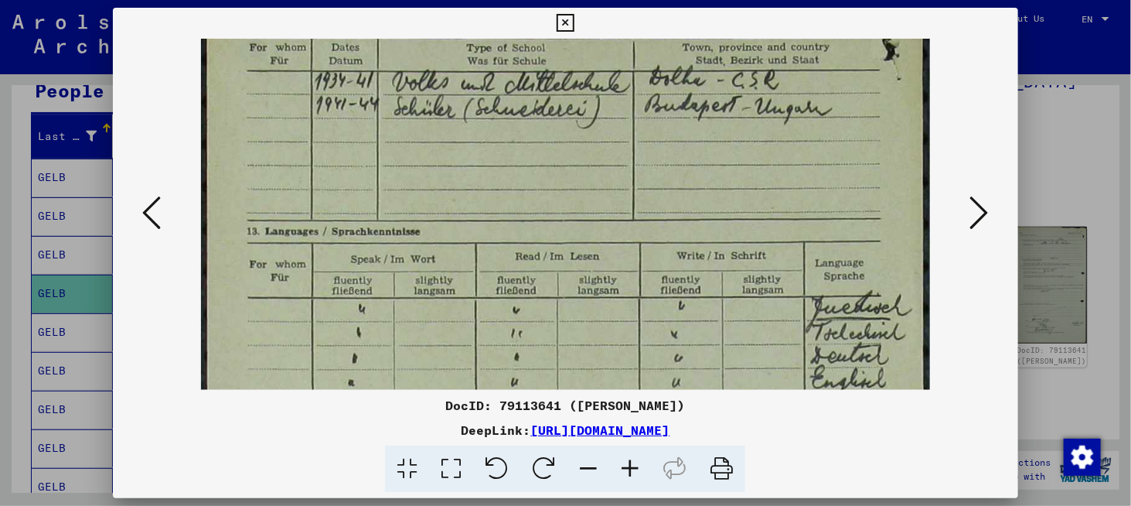
drag, startPoint x: 671, startPoint y: 285, endPoint x: 640, endPoint y: 222, distance: 70.5
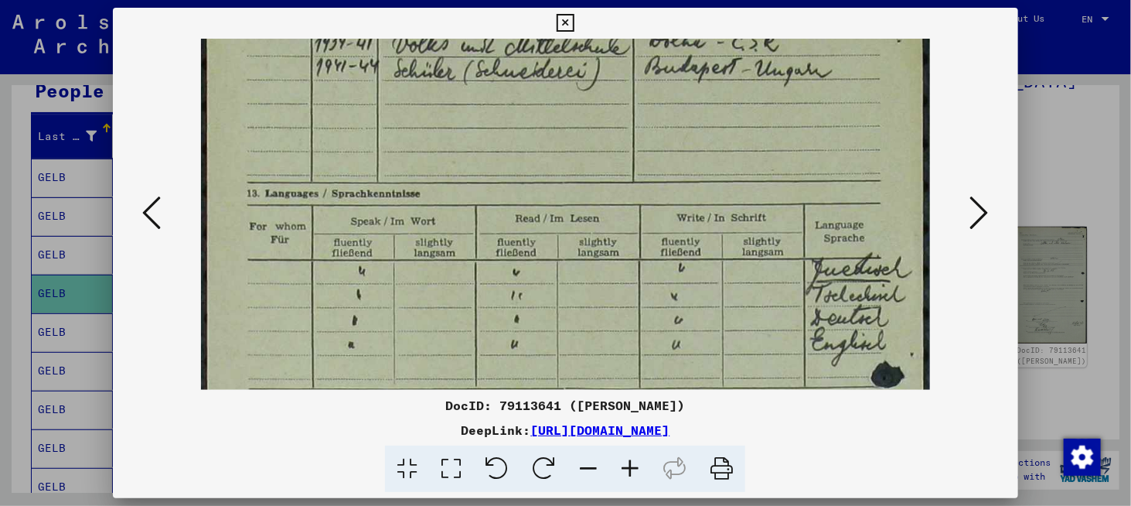
scroll to position [129, 0]
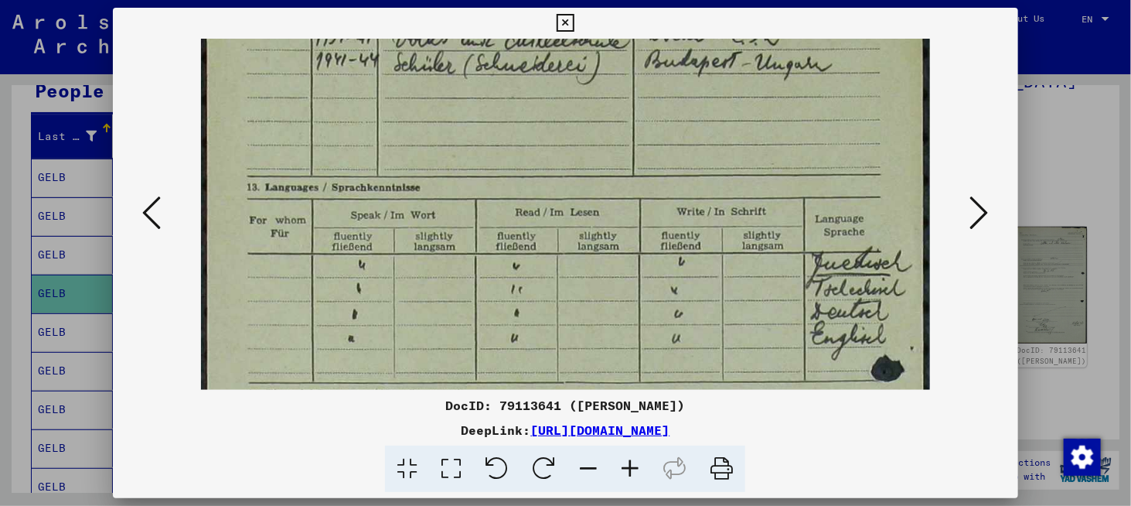
drag, startPoint x: 673, startPoint y: 324, endPoint x: 674, endPoint y: 285, distance: 38.7
click at [674, 285] on img at bounding box center [565, 491] width 729 height 1163
click at [980, 219] on icon at bounding box center [979, 212] width 19 height 37
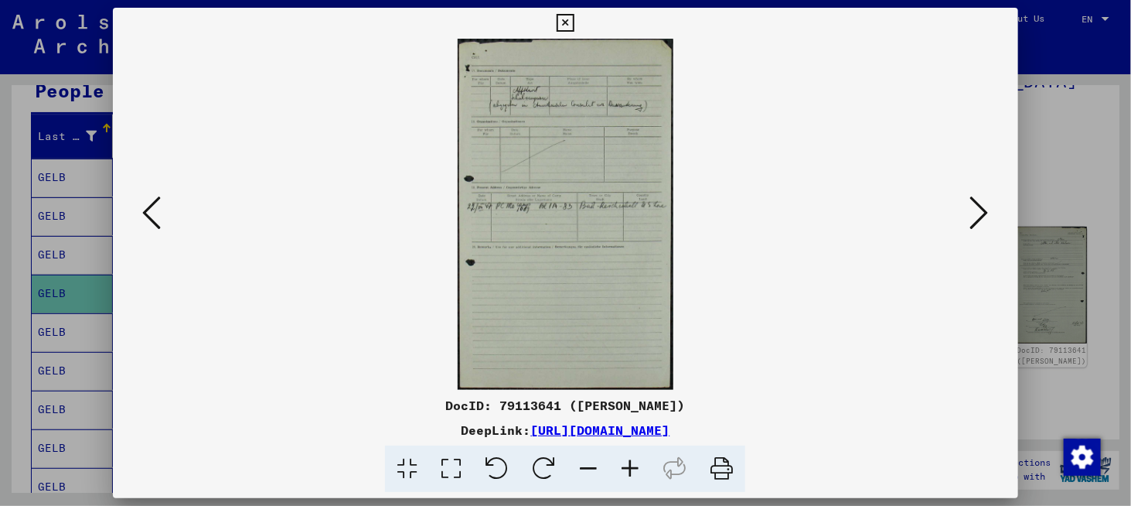
click at [970, 213] on icon at bounding box center [979, 212] width 19 height 37
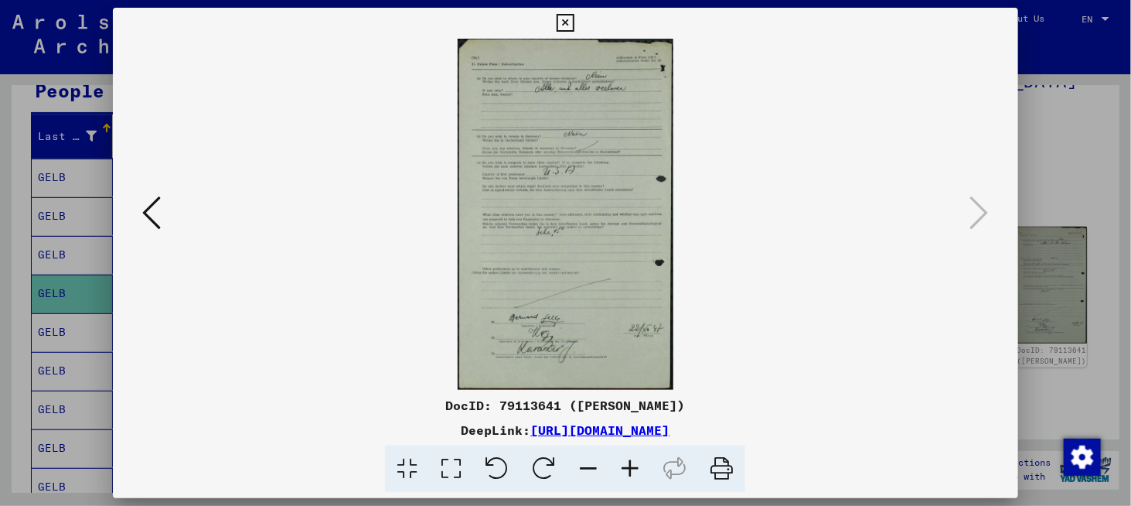
click at [557, 14] on icon at bounding box center [566, 23] width 18 height 19
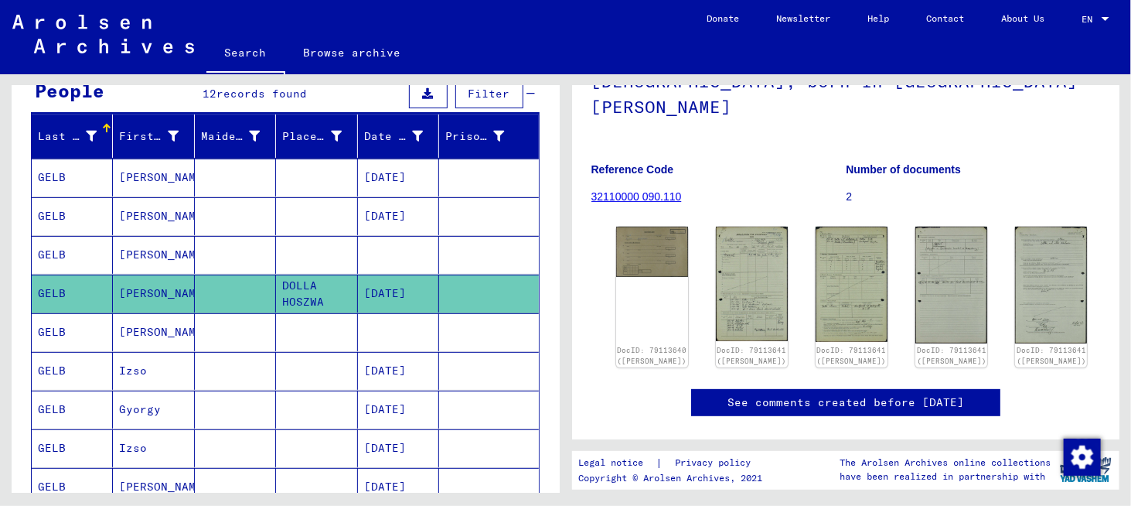
click at [152, 349] on mat-cell "[PERSON_NAME]" at bounding box center [153, 332] width 81 height 38
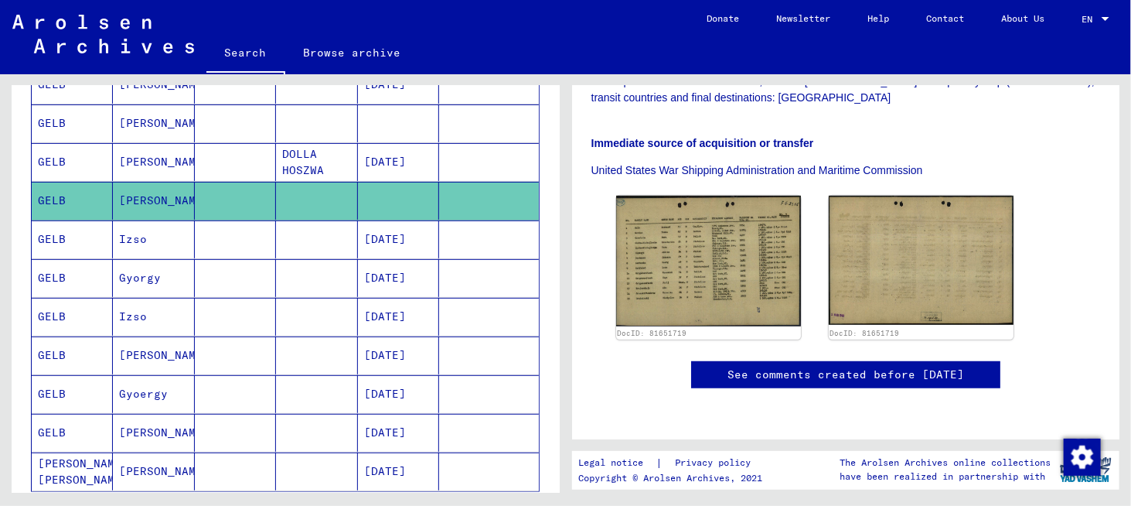
scroll to position [309, 0]
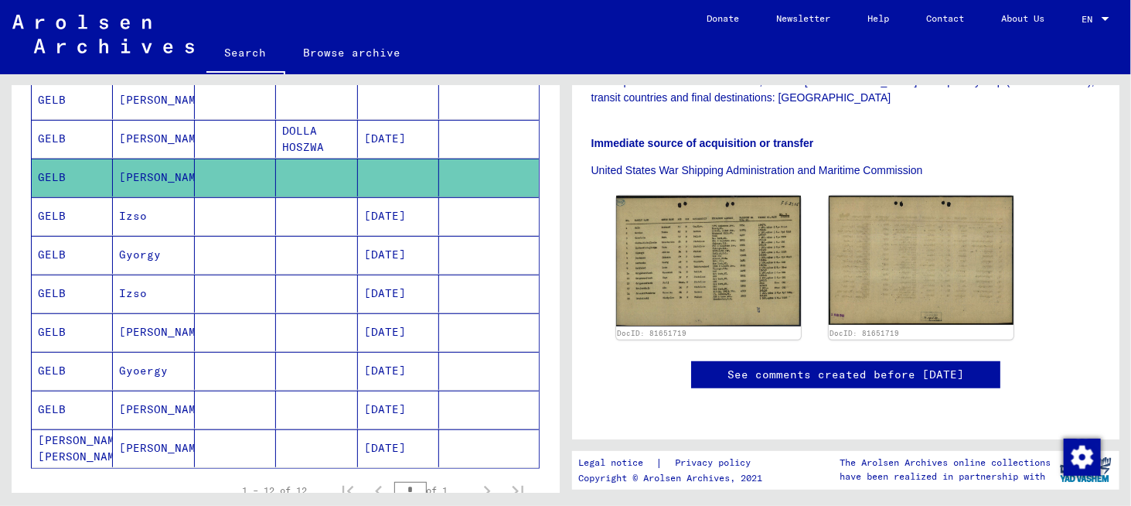
click at [148, 418] on mat-cell "[PERSON_NAME]" at bounding box center [153, 409] width 81 height 38
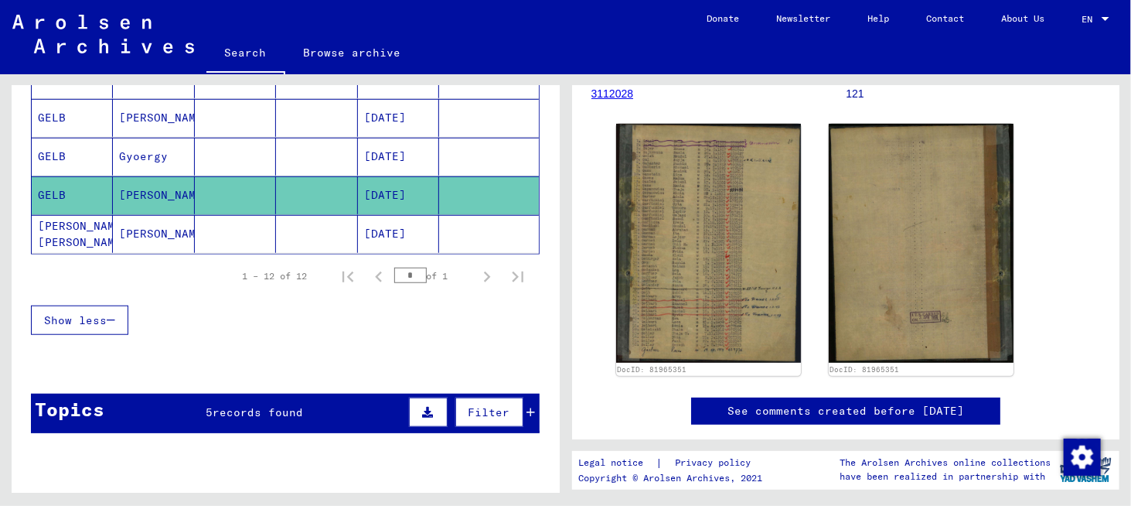
scroll to position [541, 0]
